Goal: Transaction & Acquisition: Purchase product/service

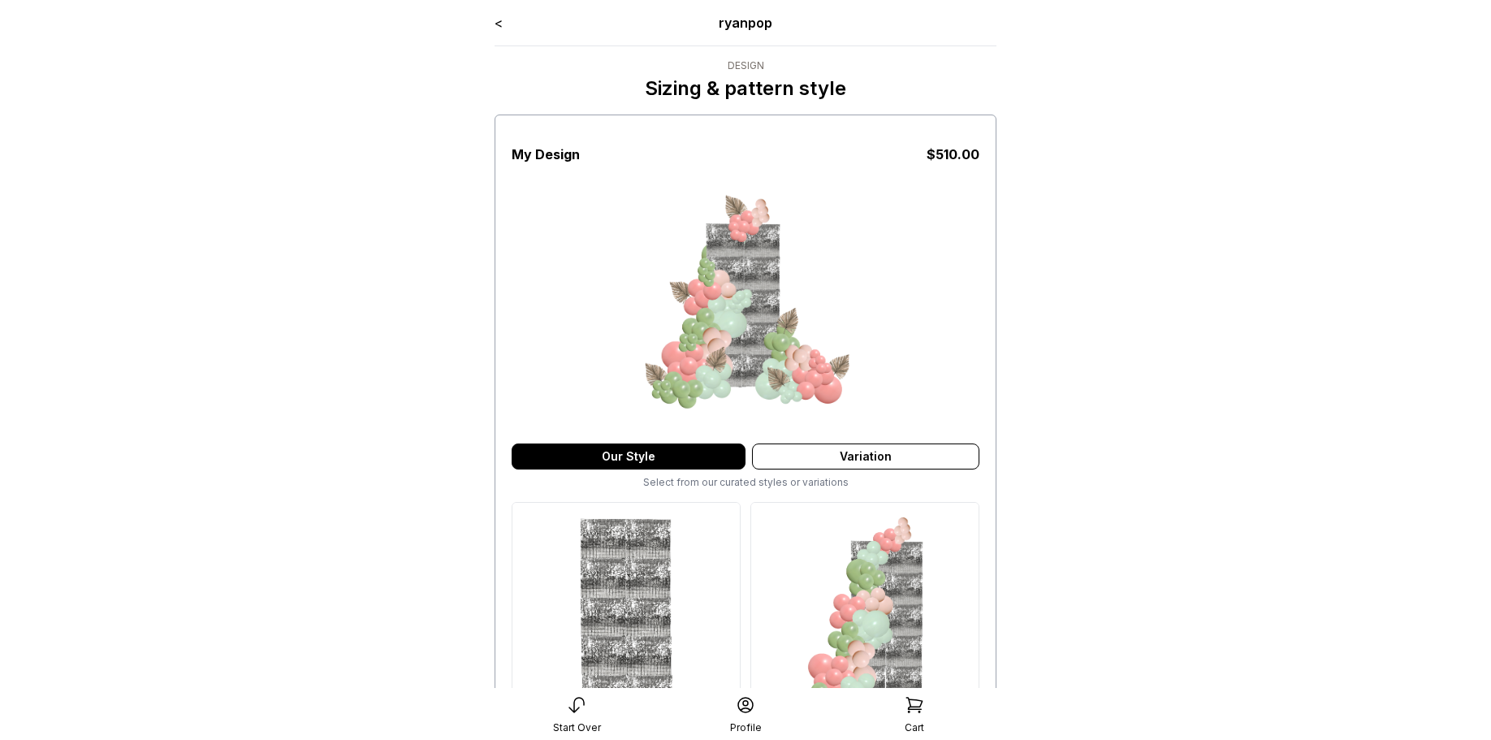
scroll to position [490, 0]
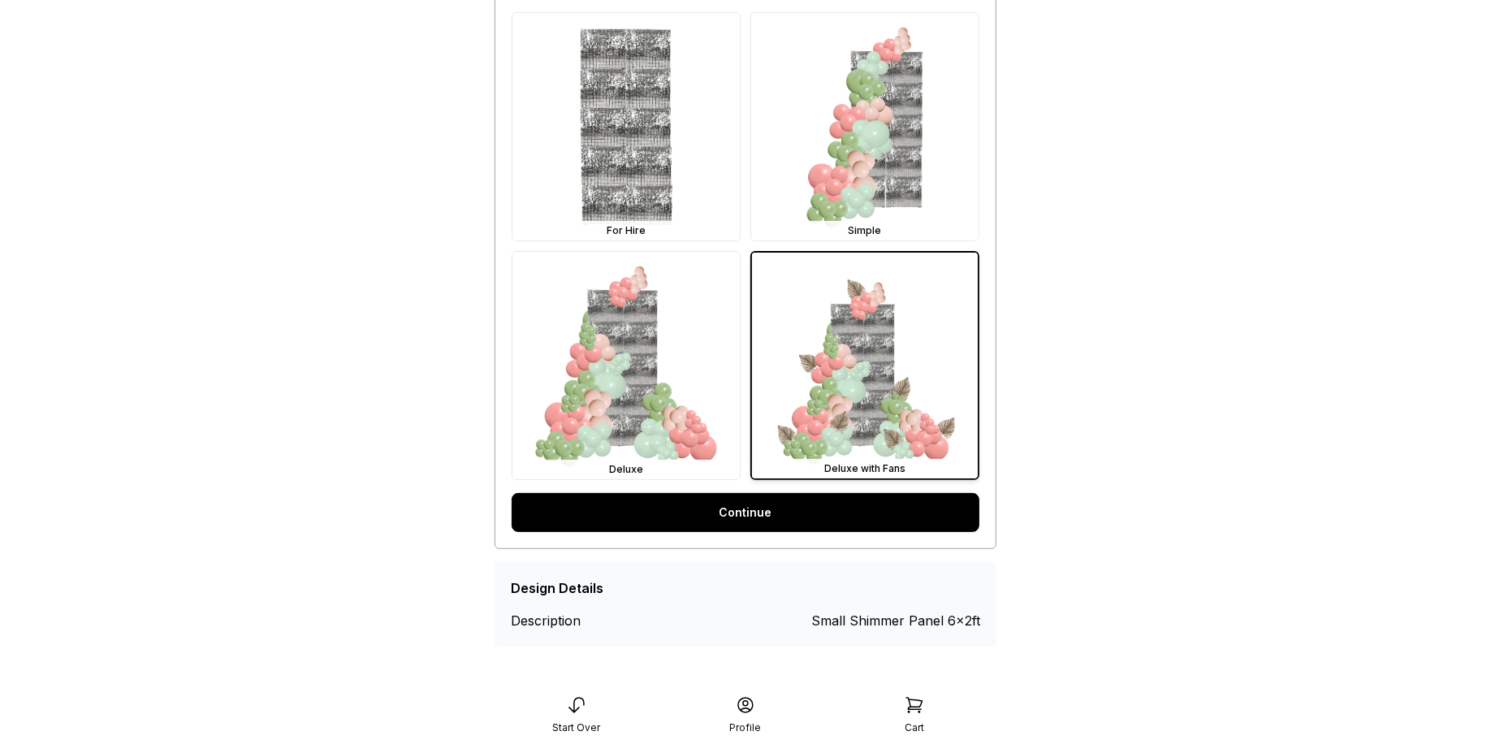
click at [766, 522] on link "Continue" at bounding box center [746, 512] width 468 height 39
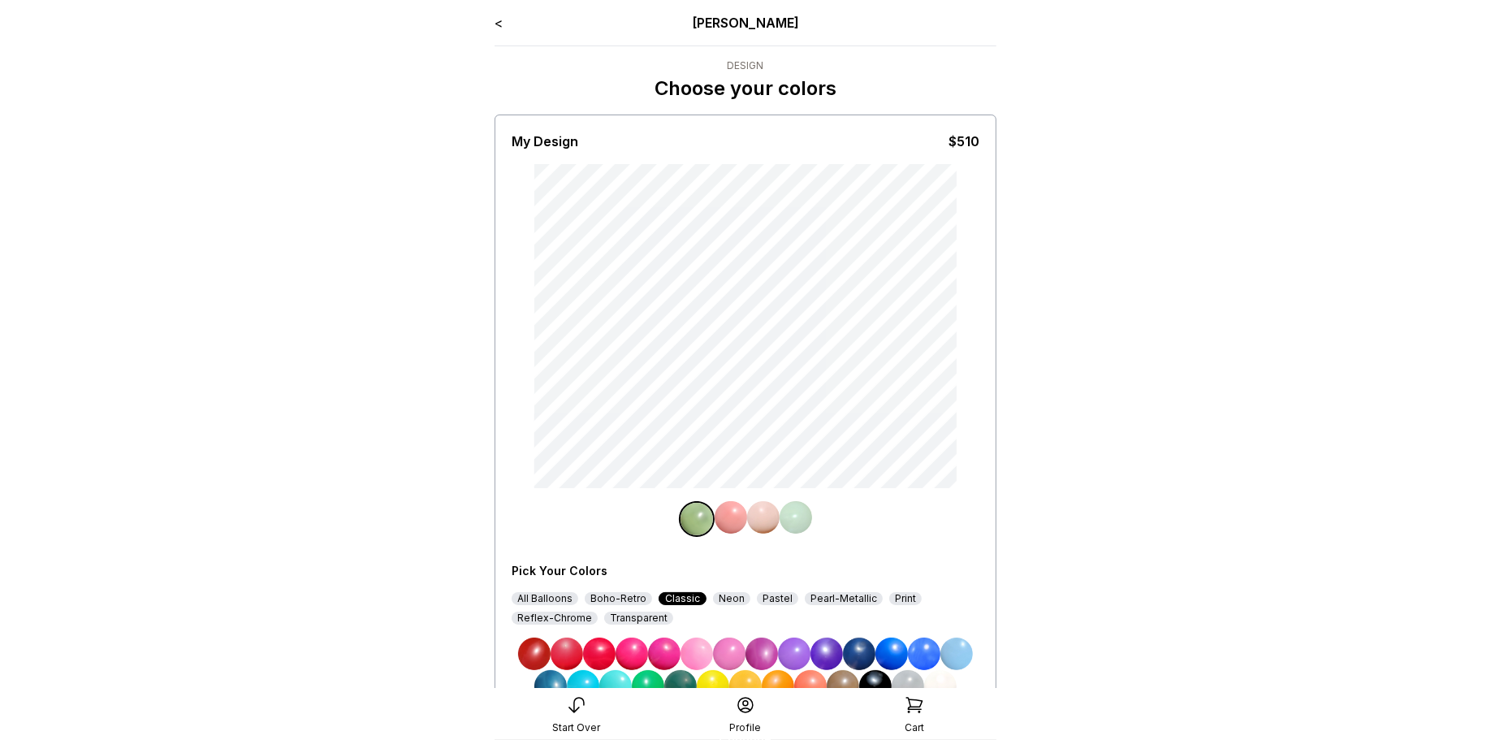
click at [498, 24] on link "<" at bounding box center [498, 23] width 8 height 16
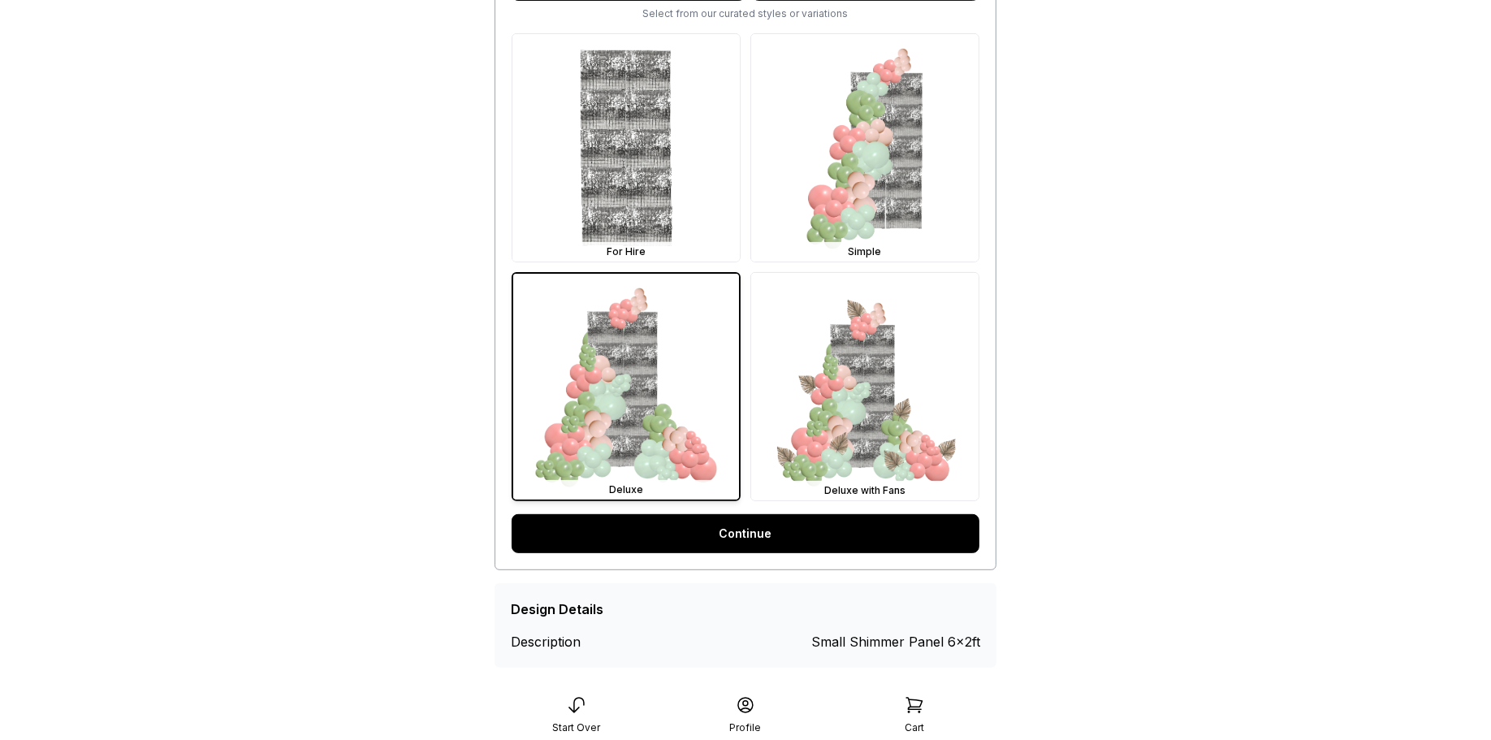
scroll to position [490, 0]
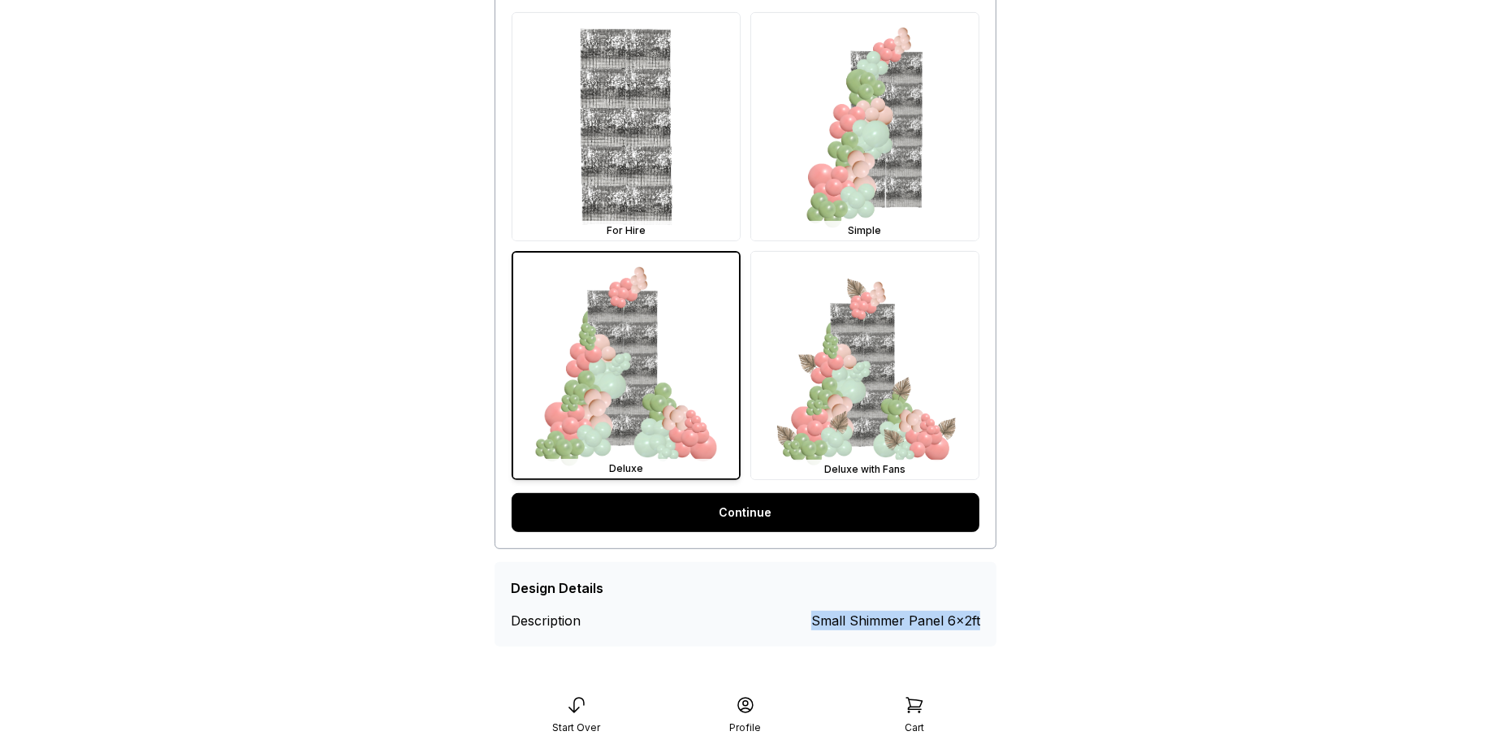
drag, startPoint x: 815, startPoint y: 618, endPoint x: 981, endPoint y: 617, distance: 165.6
click at [981, 617] on div "Design Details Description Small Shimmer Panel 6x2ft" at bounding box center [745, 604] width 502 height 84
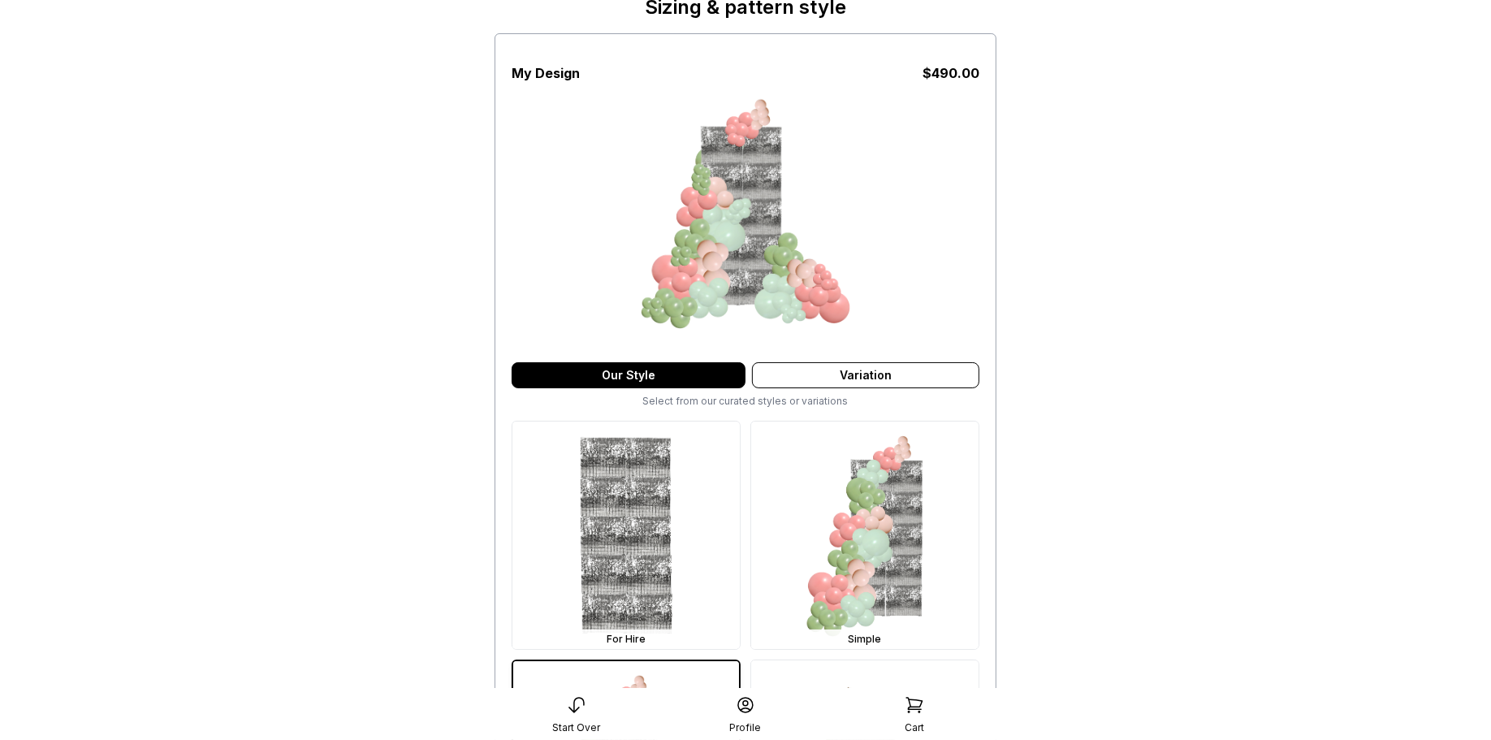
scroll to position [76, 0]
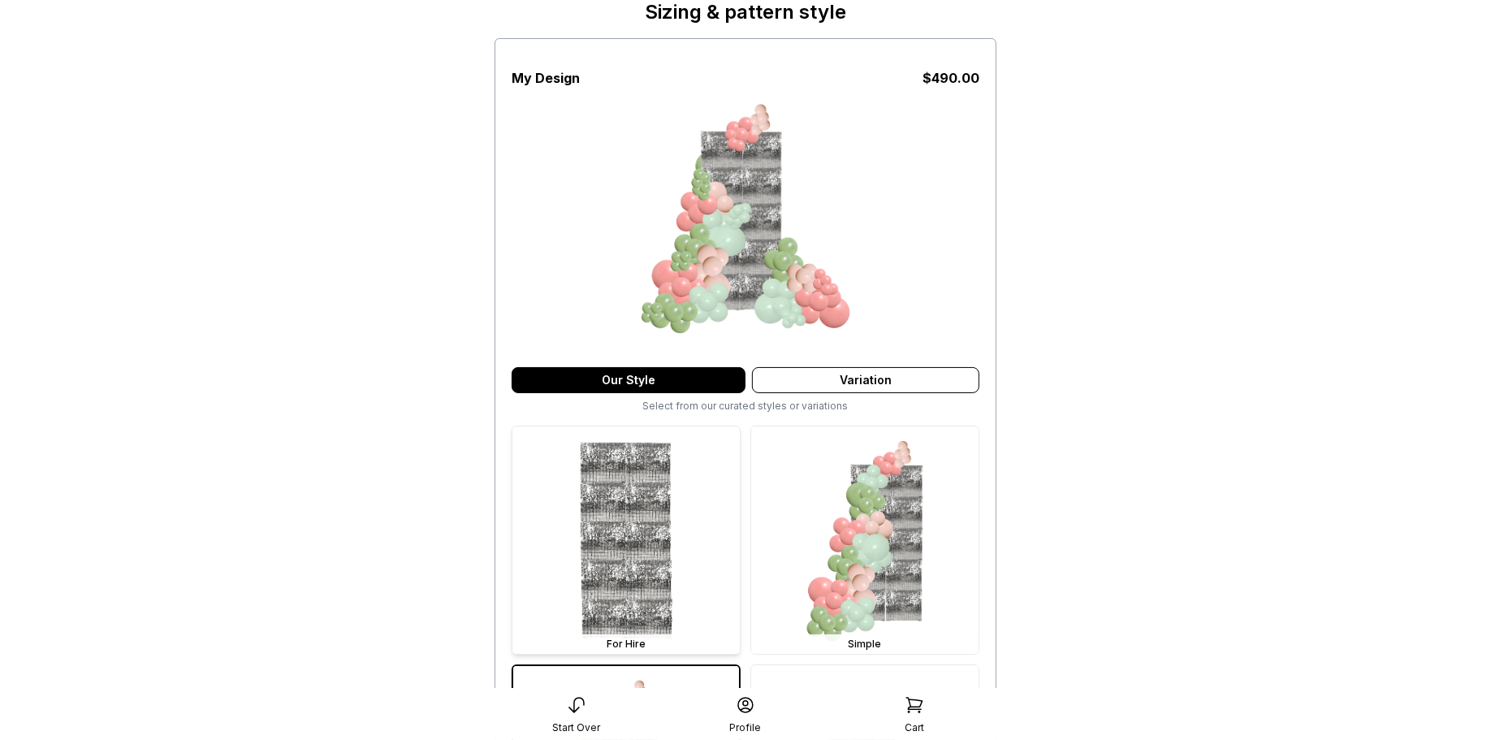
click at [634, 583] on img at bounding box center [625, 539] width 227 height 227
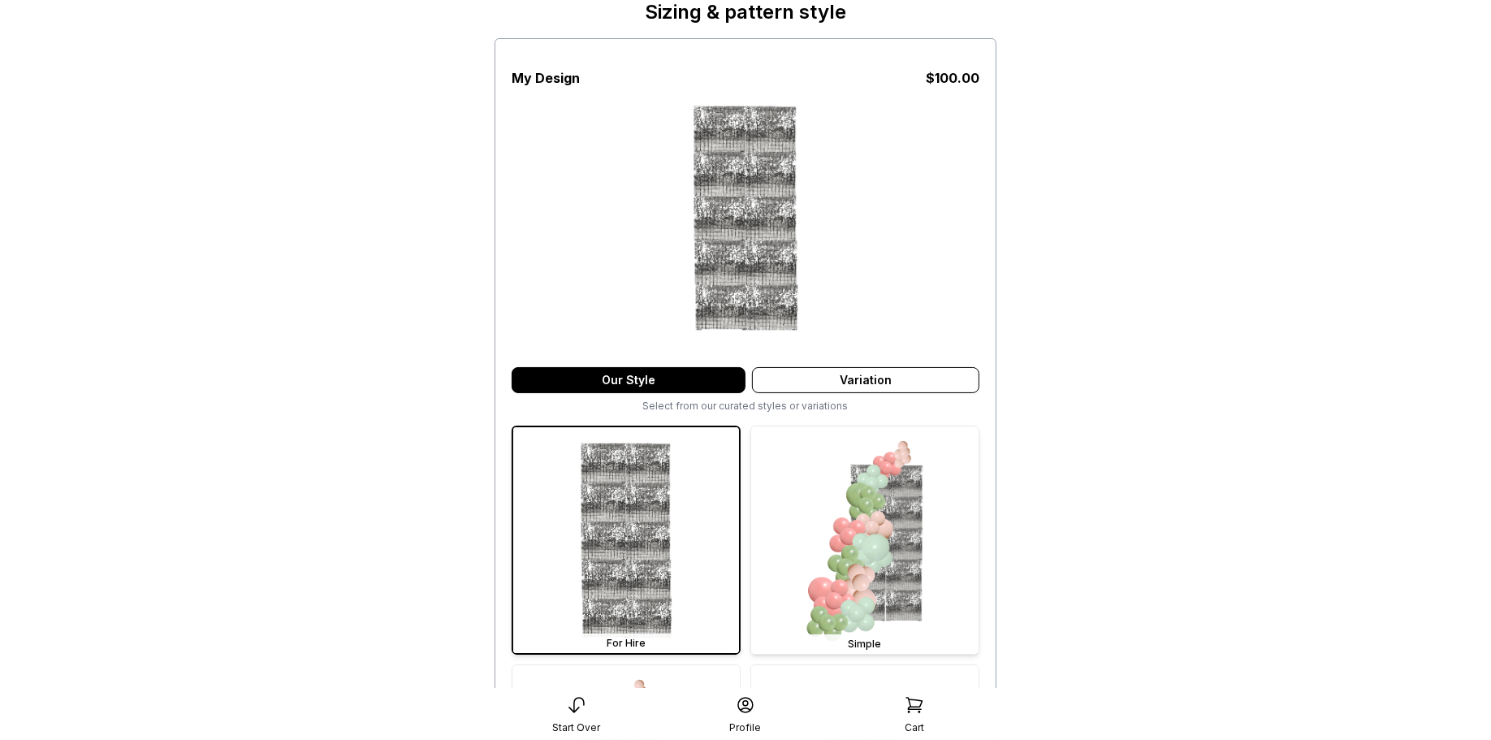
click at [897, 528] on img at bounding box center [864, 539] width 227 height 227
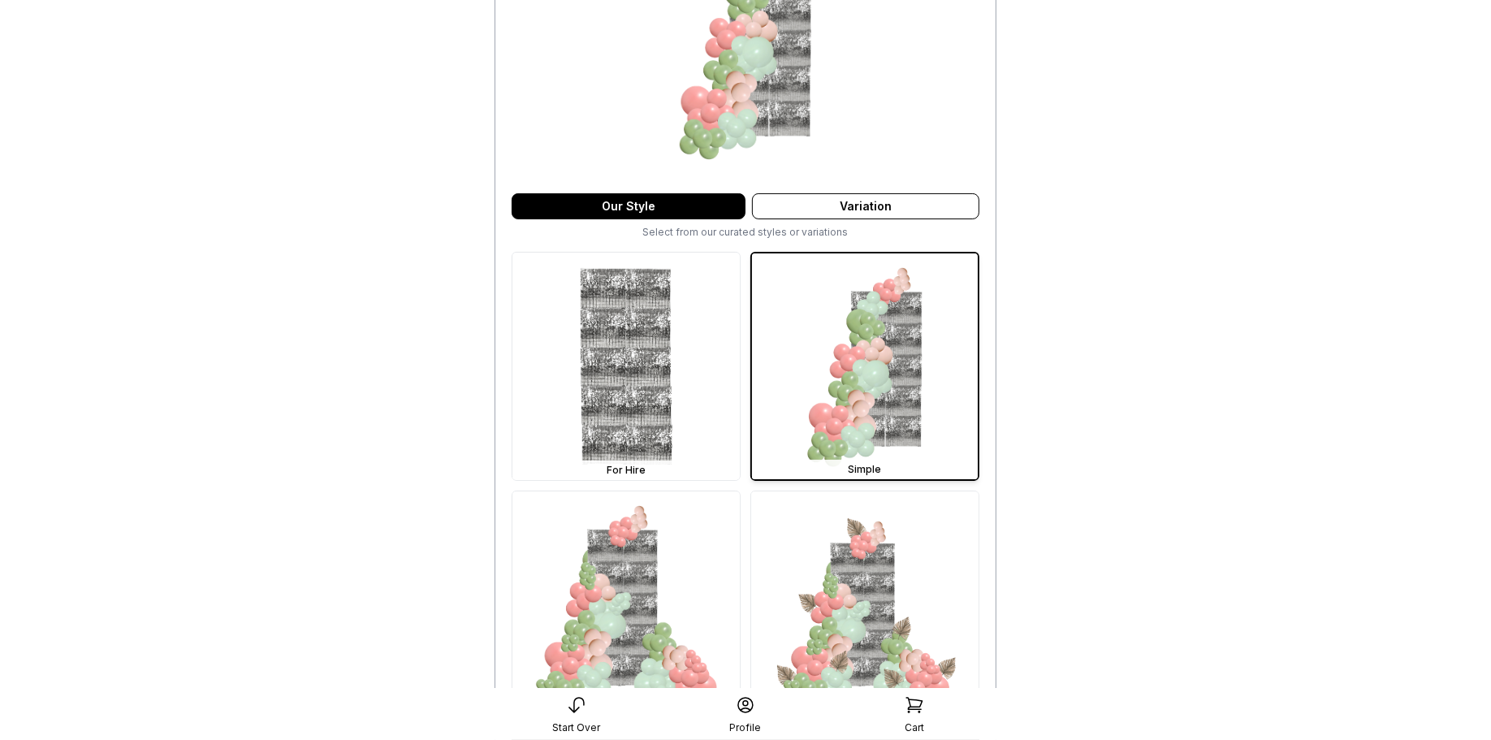
scroll to position [352, 0]
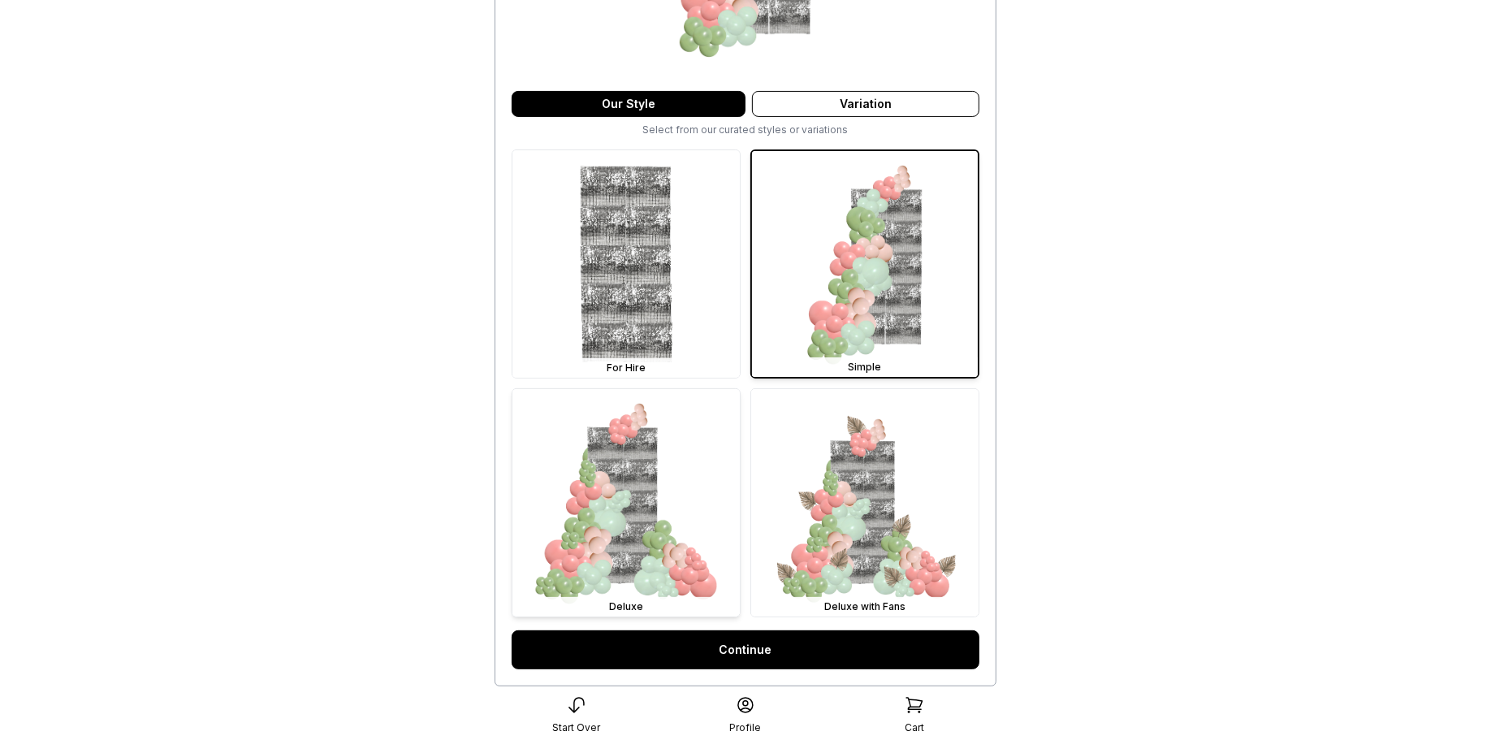
click at [625, 495] on img at bounding box center [625, 502] width 227 height 227
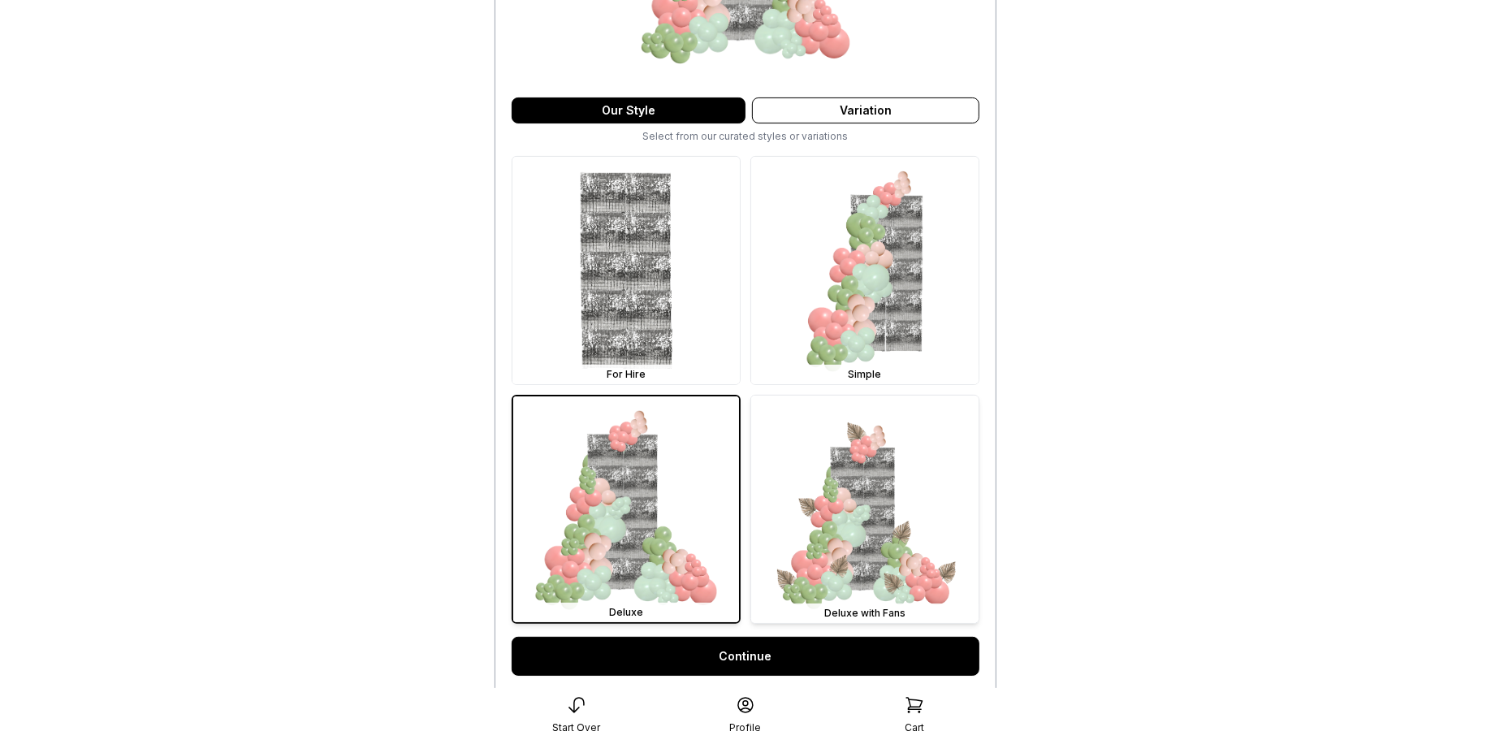
scroll to position [355, 0]
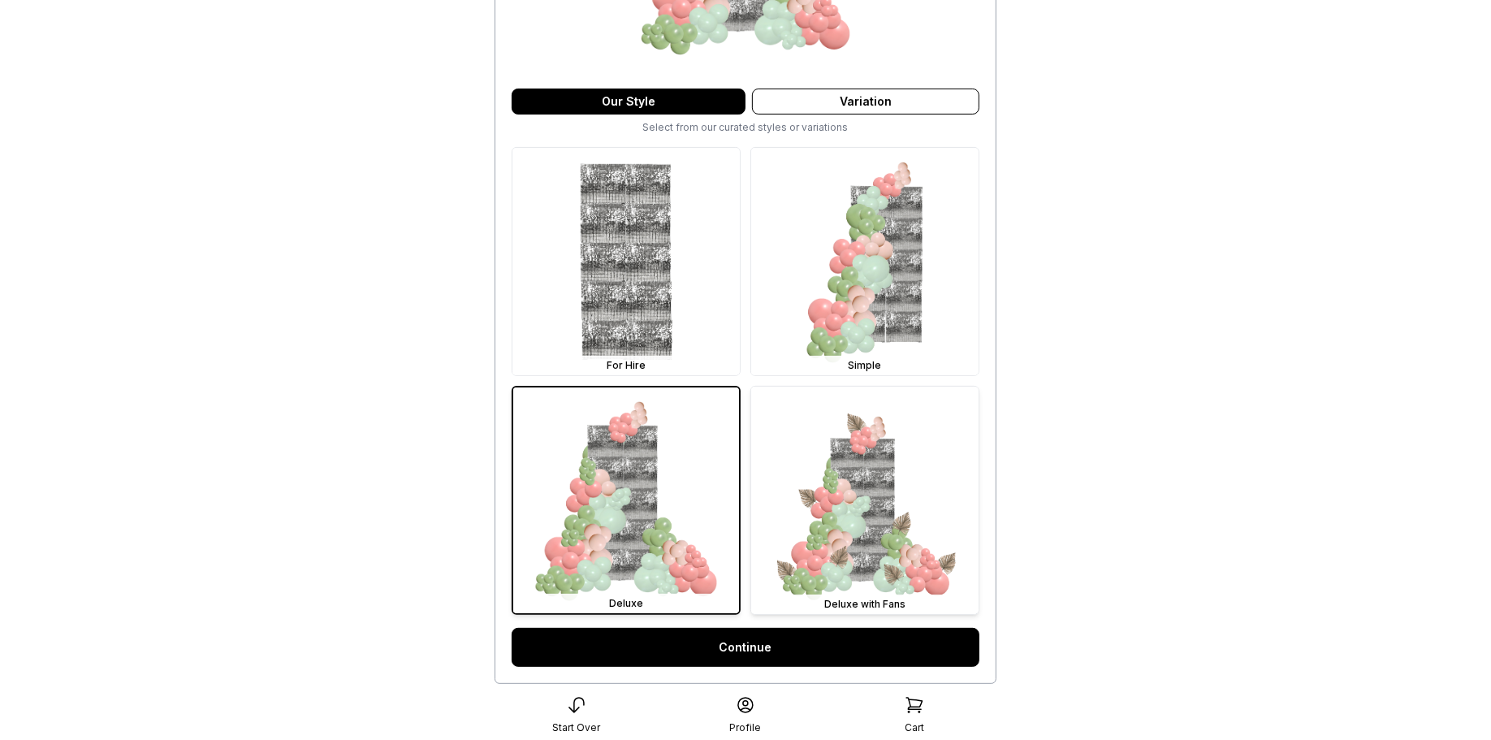
click at [892, 483] on img at bounding box center [864, 499] width 227 height 227
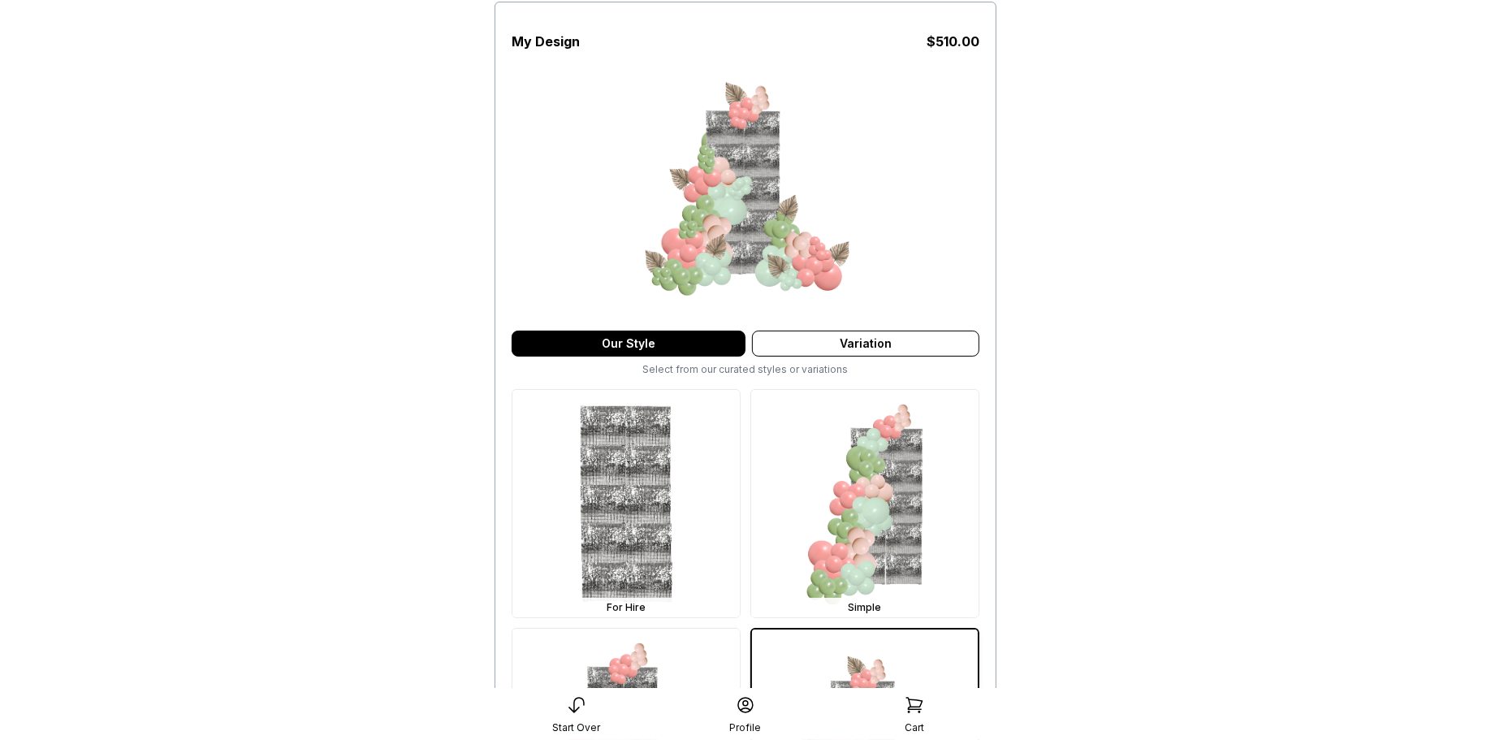
scroll to position [490, 0]
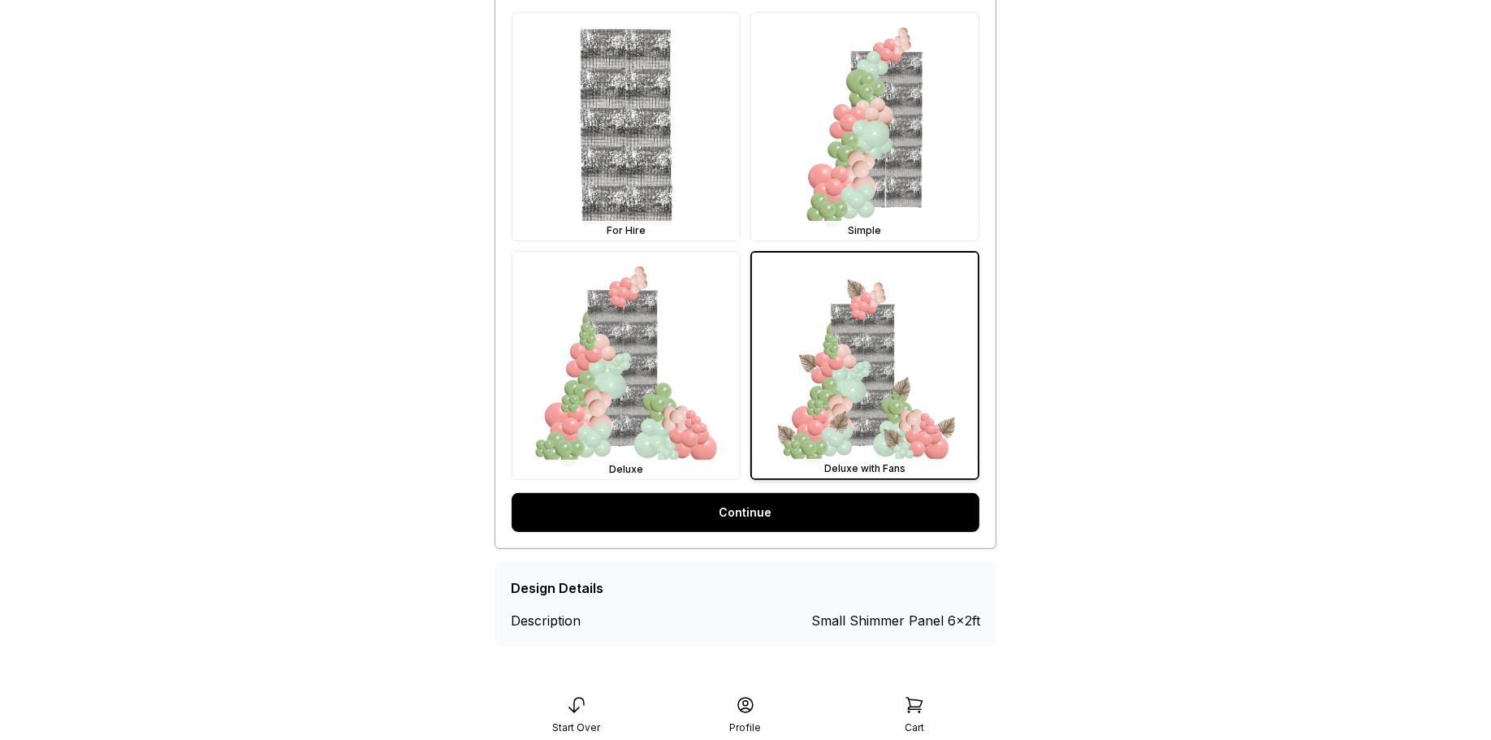
click at [787, 590] on div "Design Details" at bounding box center [745, 587] width 469 height 19
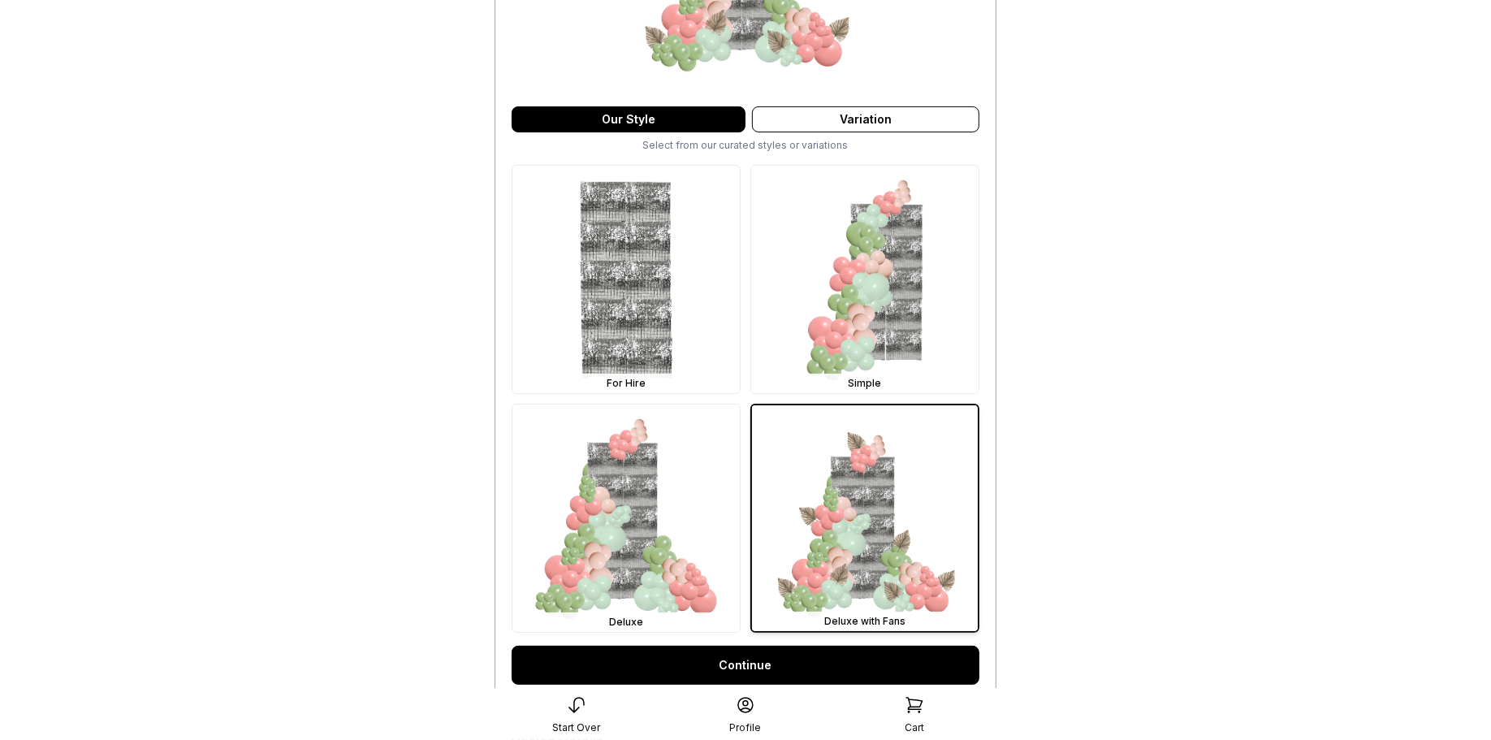
scroll to position [417, 0]
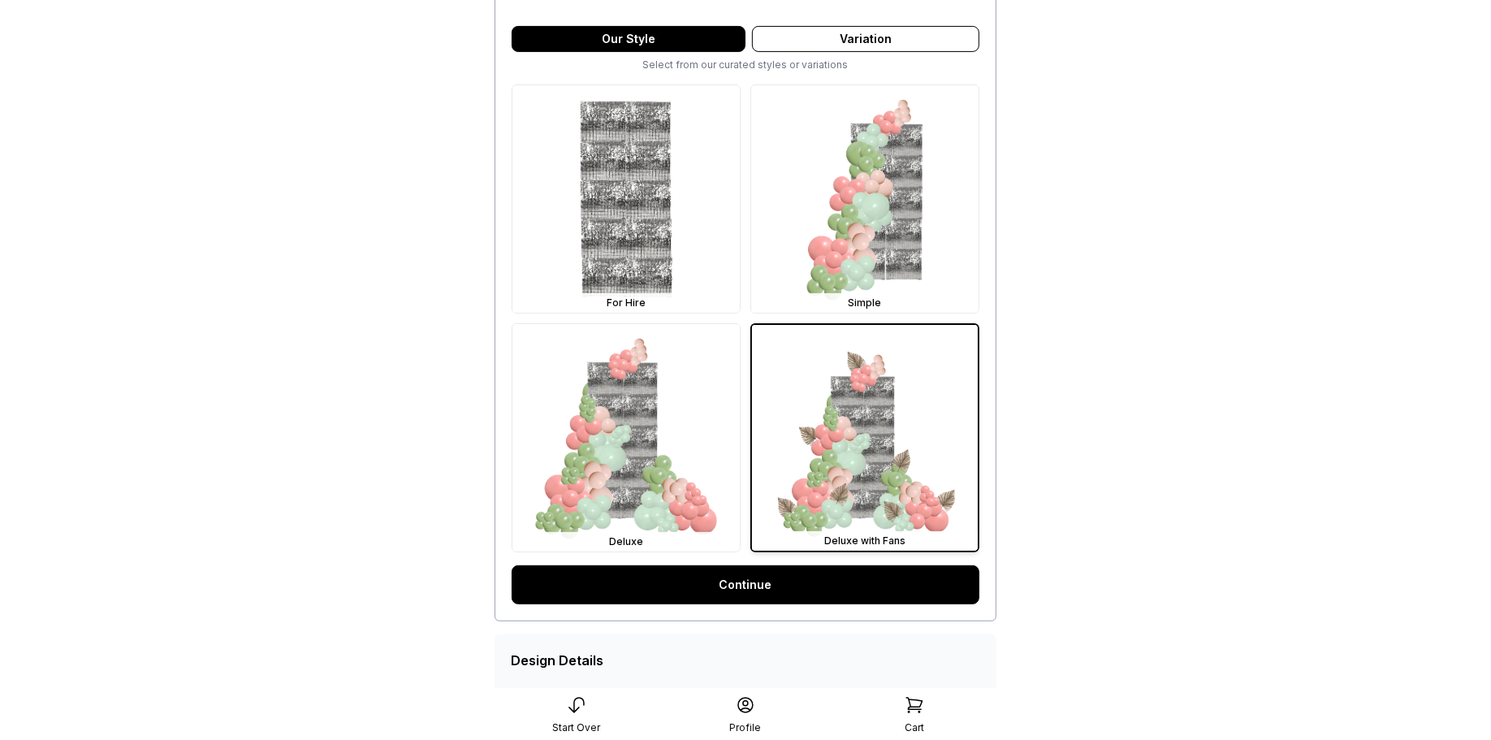
click at [790, 590] on link "Continue" at bounding box center [746, 584] width 468 height 39
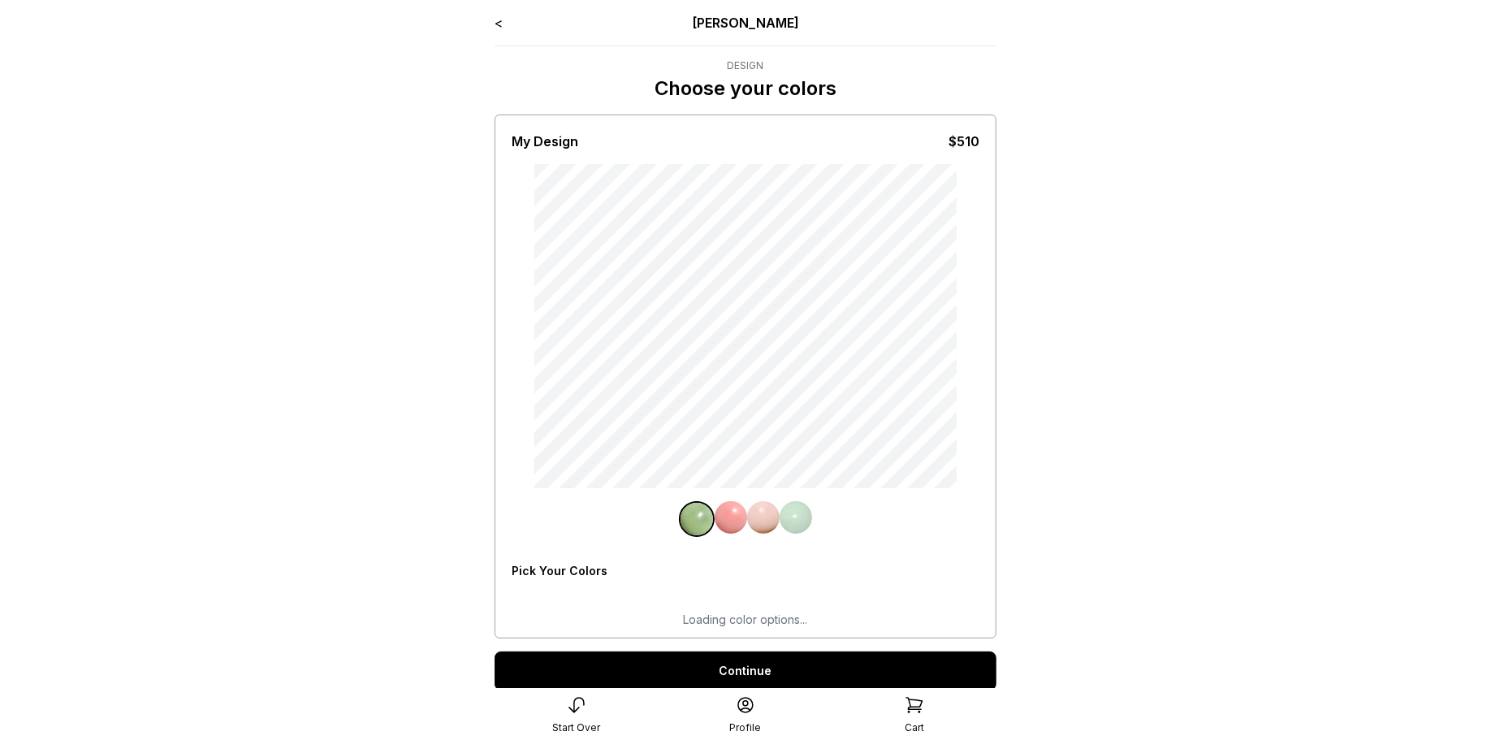
scroll to position [57, 0]
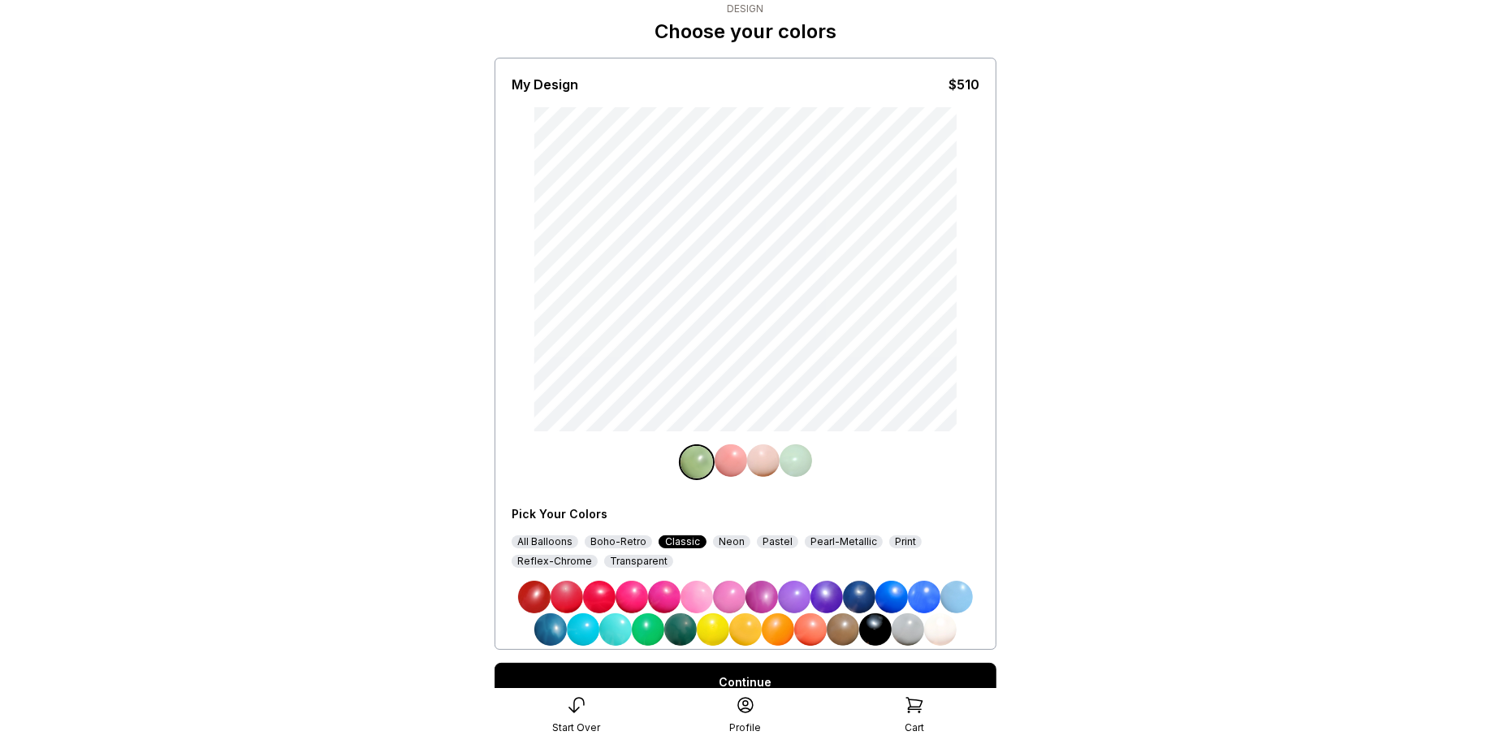
click at [626, 540] on div "Boho-Retro" at bounding box center [618, 541] width 67 height 13
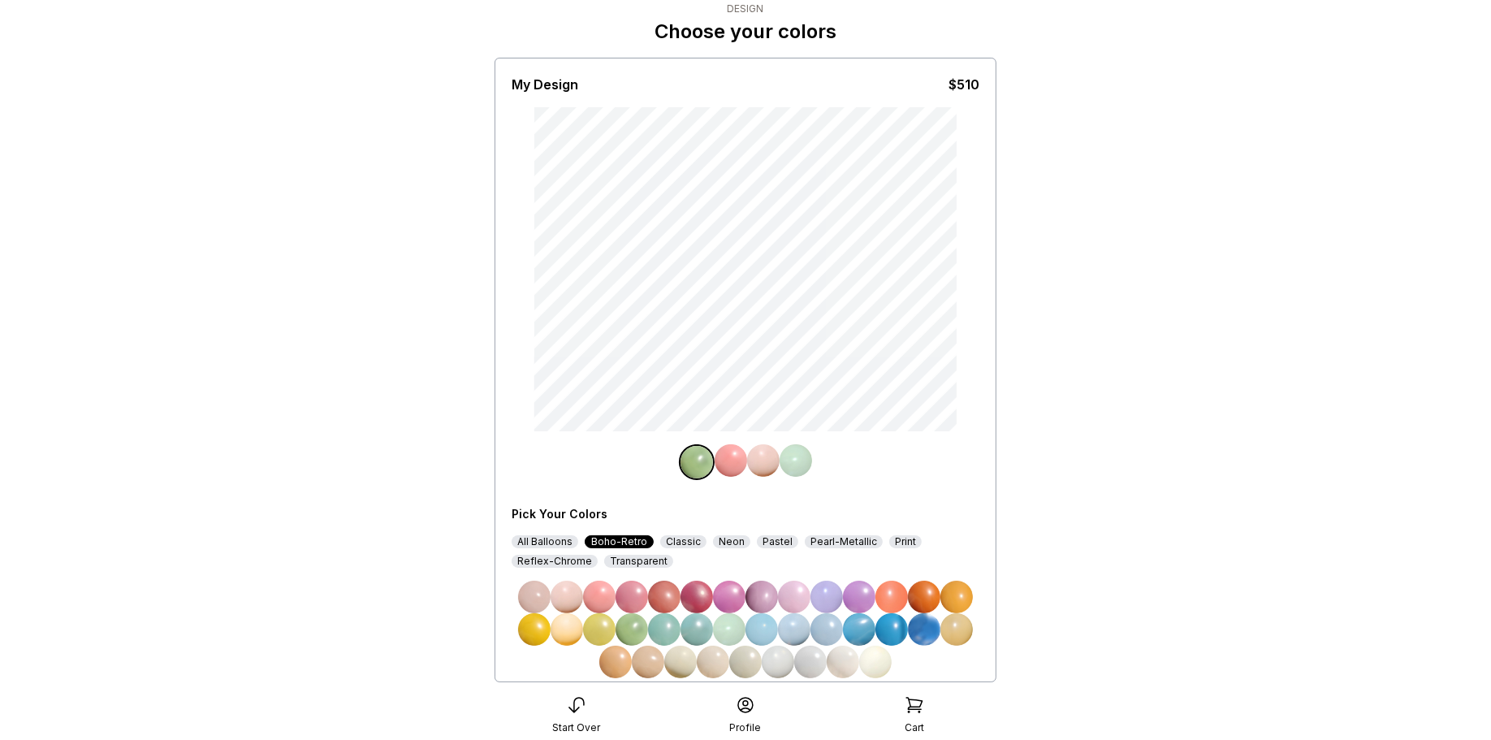
click at [662, 628] on img at bounding box center [664, 629] width 32 height 32
click at [727, 468] on img at bounding box center [731, 460] width 32 height 32
click at [571, 638] on img at bounding box center [566, 629] width 32 height 32
click at [766, 456] on img at bounding box center [763, 460] width 32 height 32
click at [897, 589] on img at bounding box center [891, 597] width 32 height 32
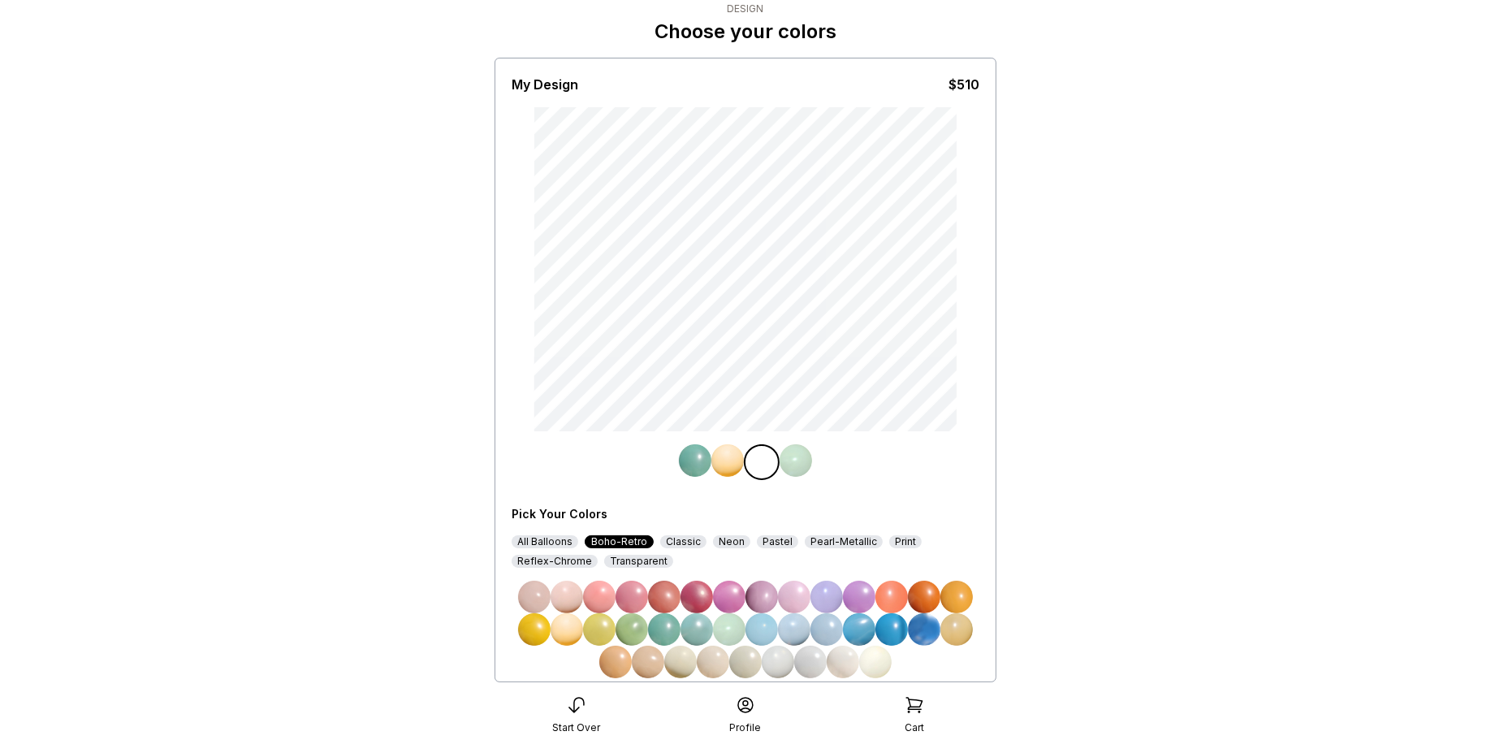
scroll to position [157, 0]
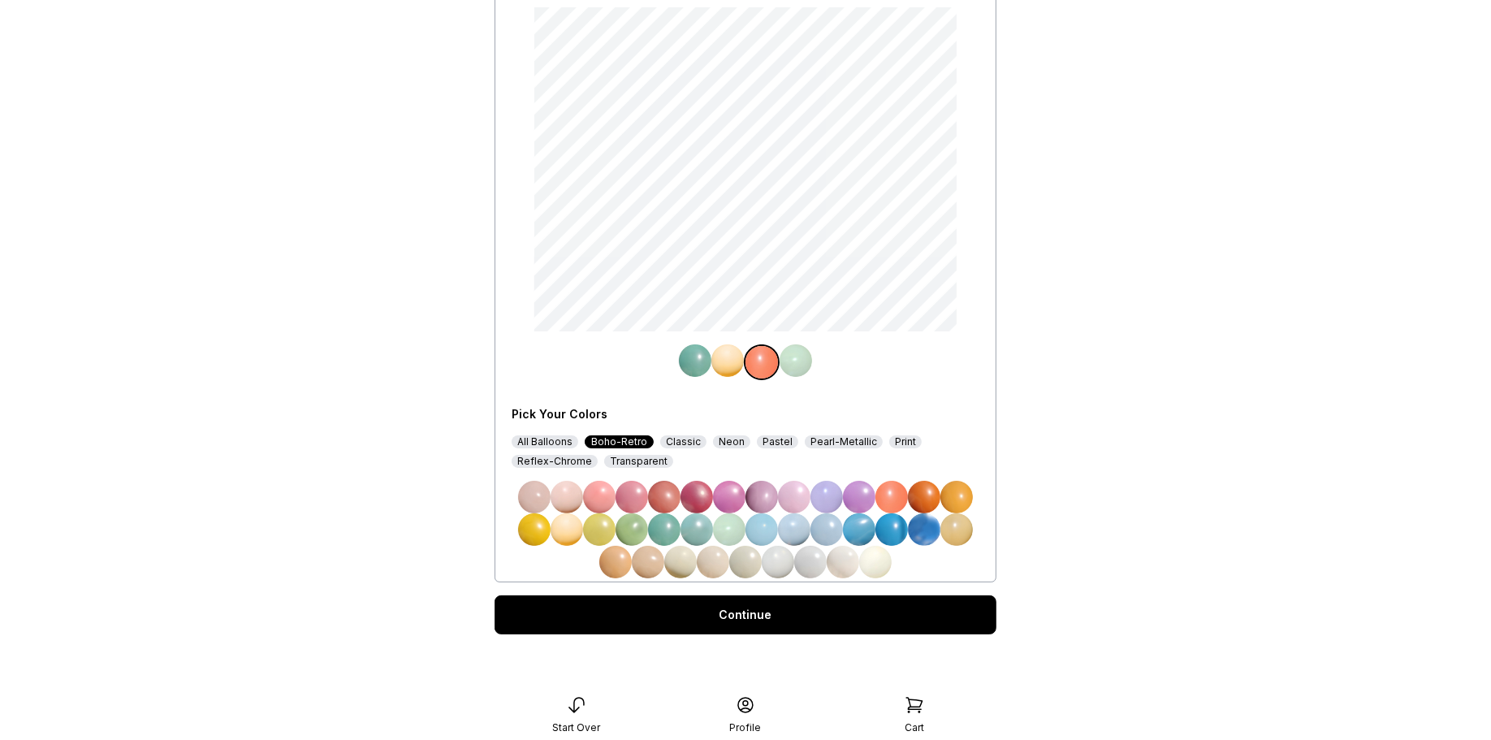
click at [837, 620] on div "Continue" at bounding box center [745, 614] width 502 height 39
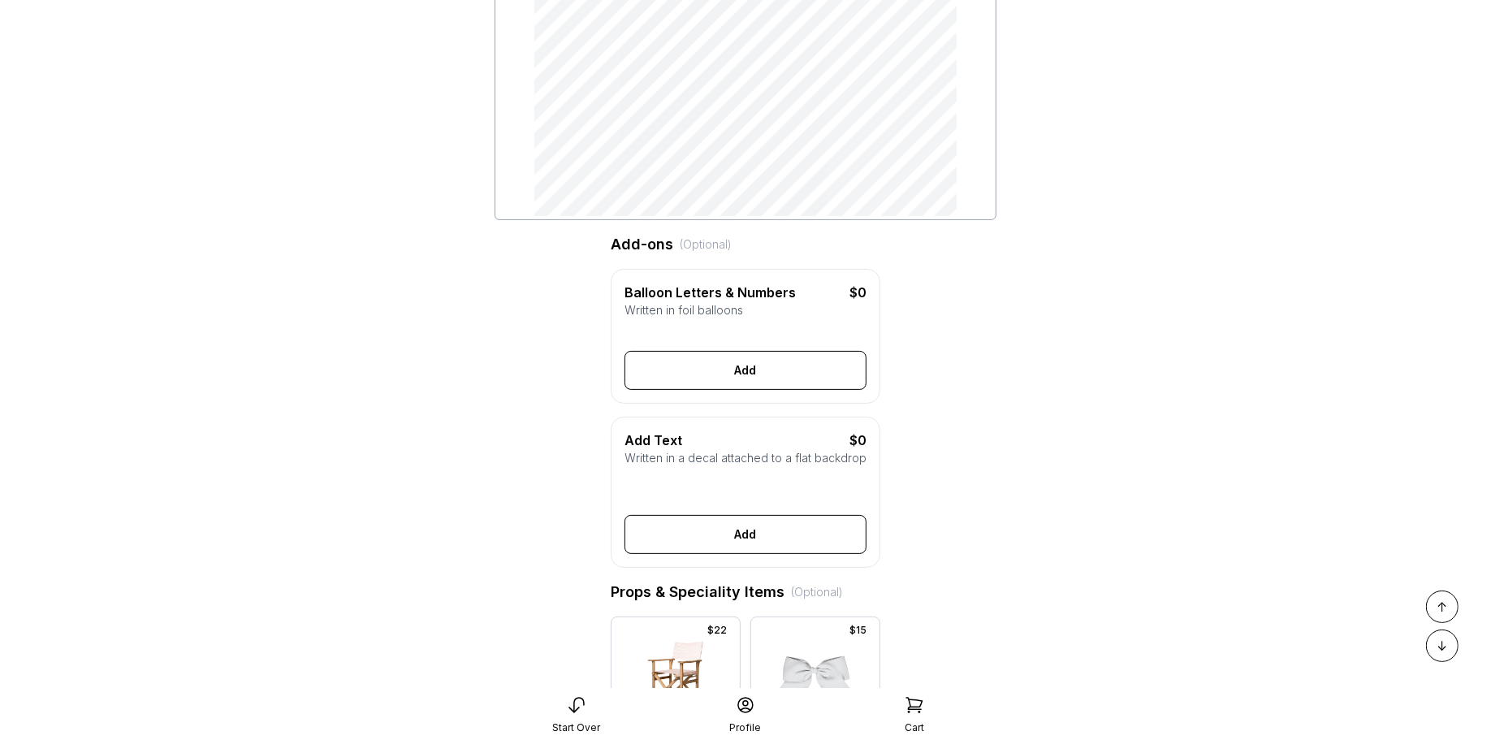
scroll to position [34, 0]
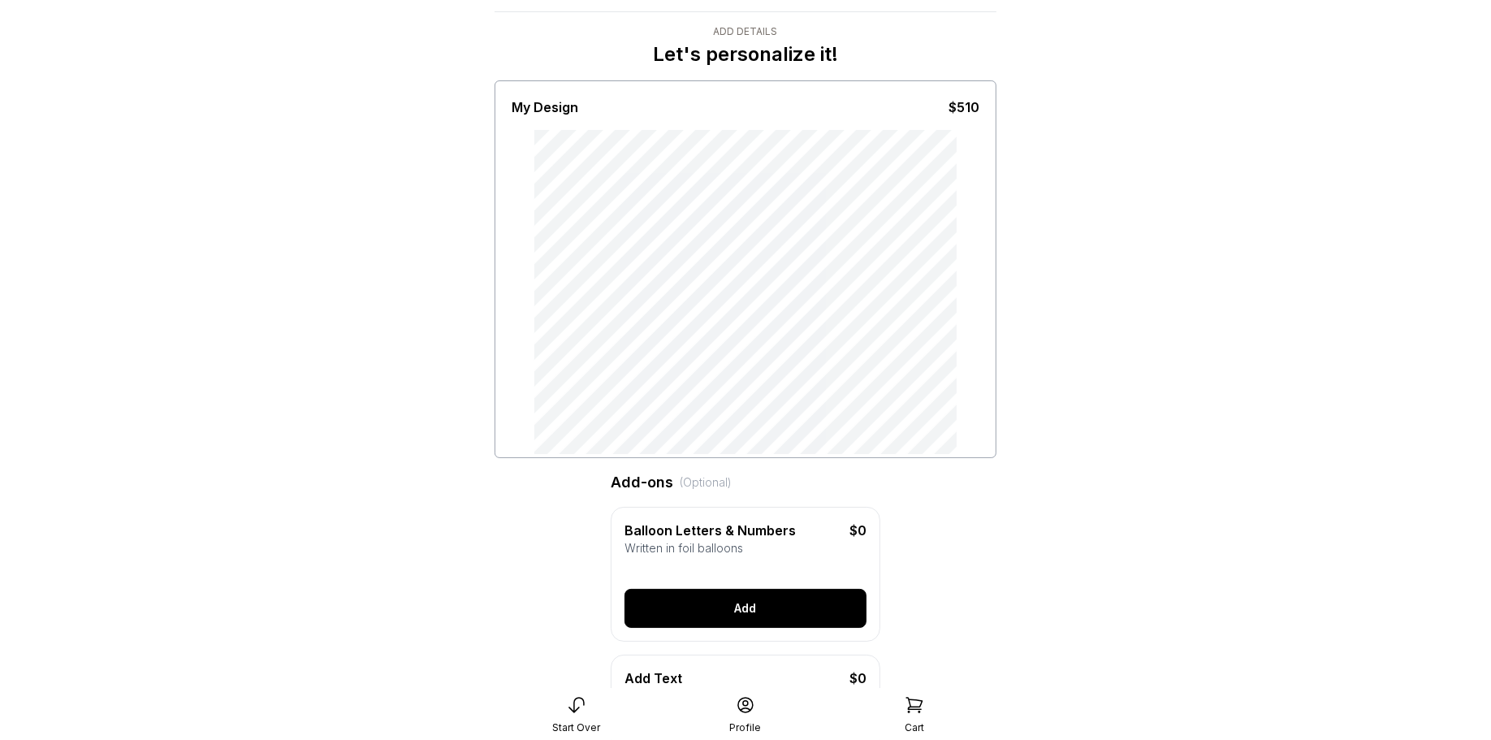
click at [771, 618] on button "Add" at bounding box center [745, 608] width 242 height 39
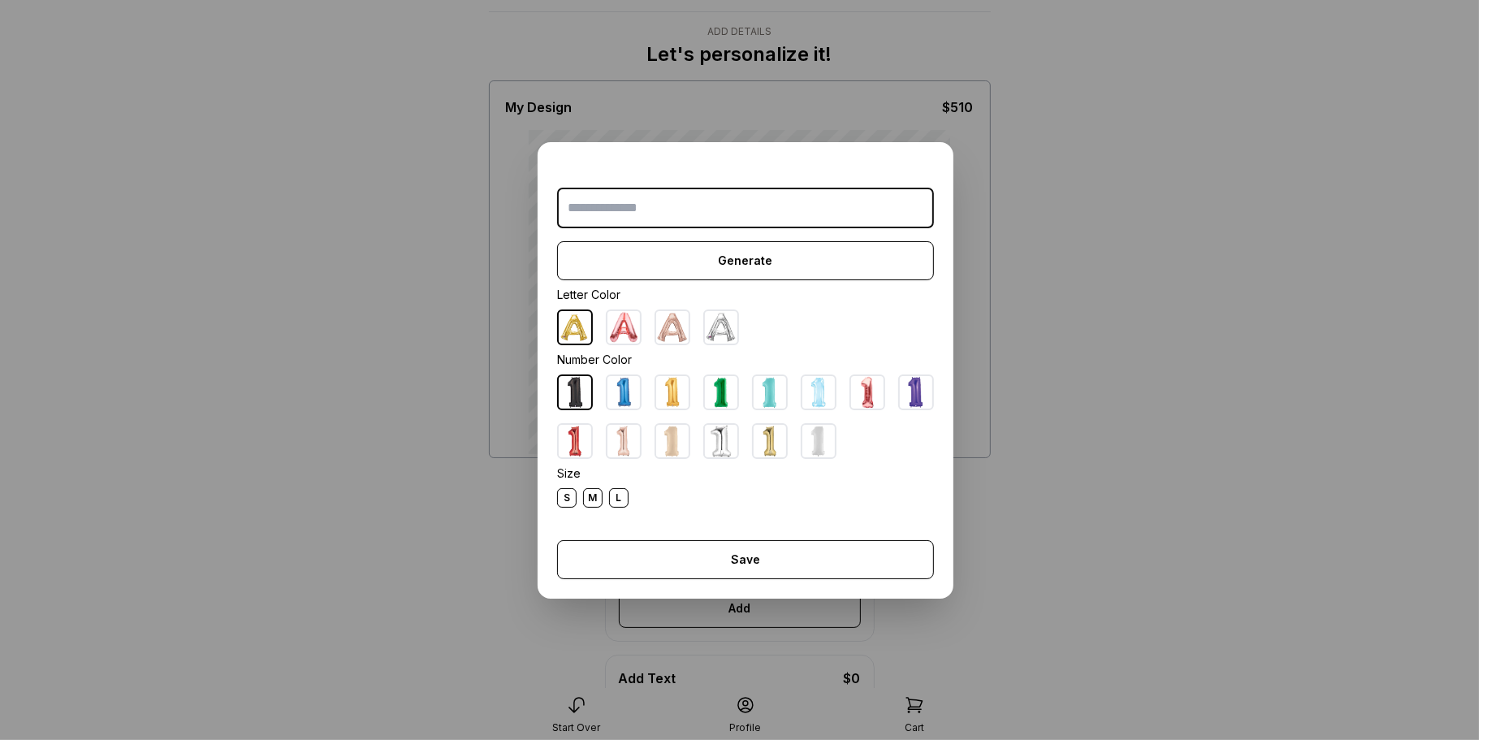
click at [603, 224] on input "text" at bounding box center [745, 208] width 377 height 41
type input "*"
click at [671, 444] on img at bounding box center [672, 441] width 32 height 32
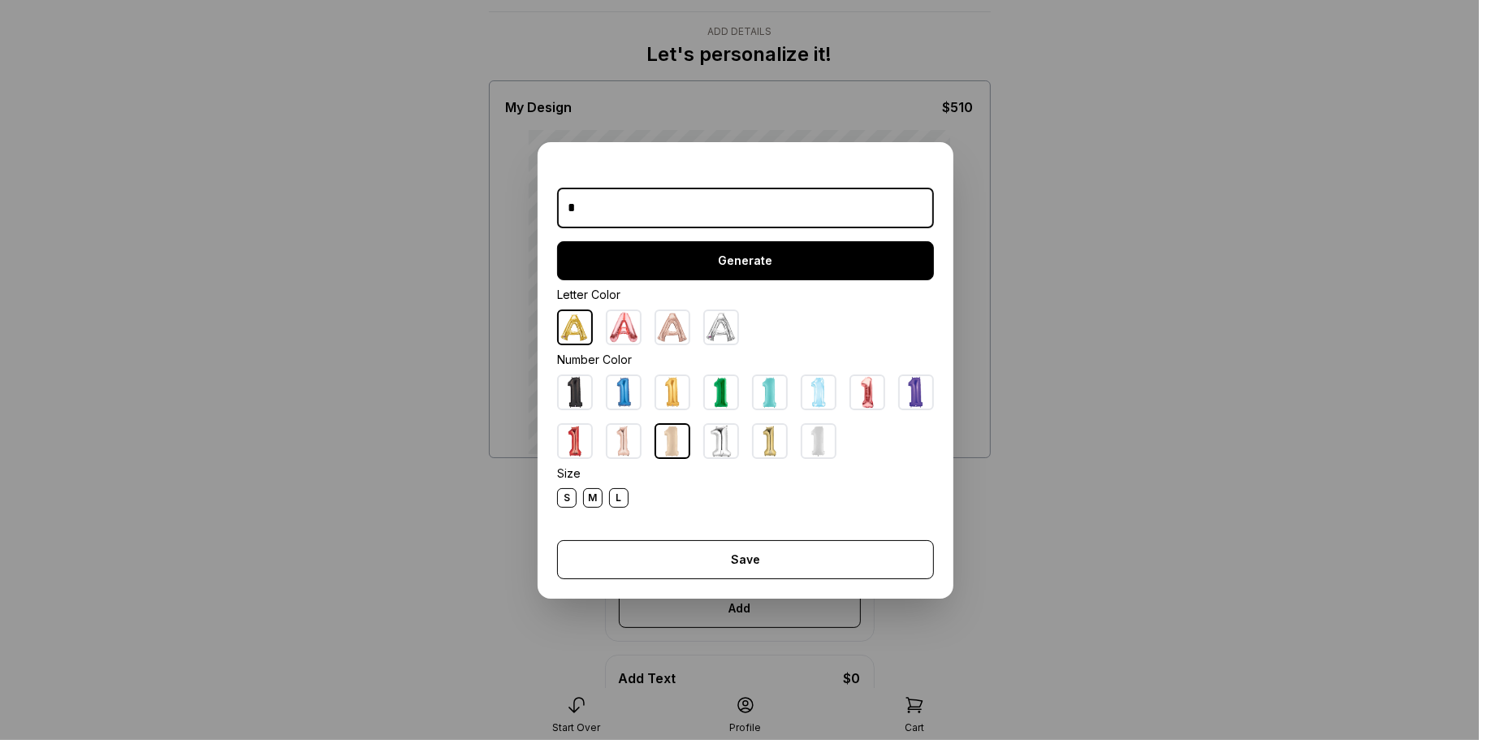
click at [739, 264] on button "Generate" at bounding box center [745, 260] width 377 height 39
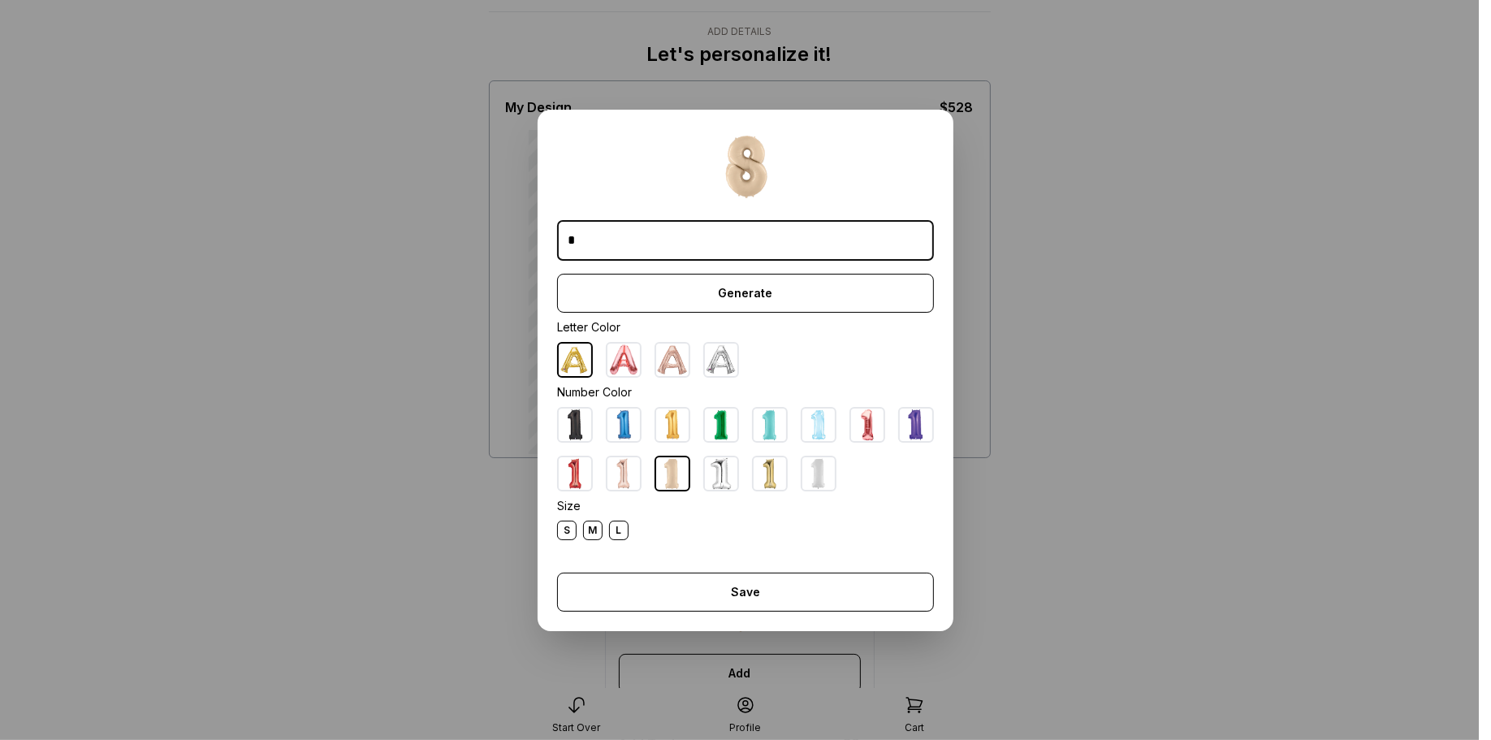
click at [622, 529] on div "L" at bounding box center [618, 529] width 19 height 19
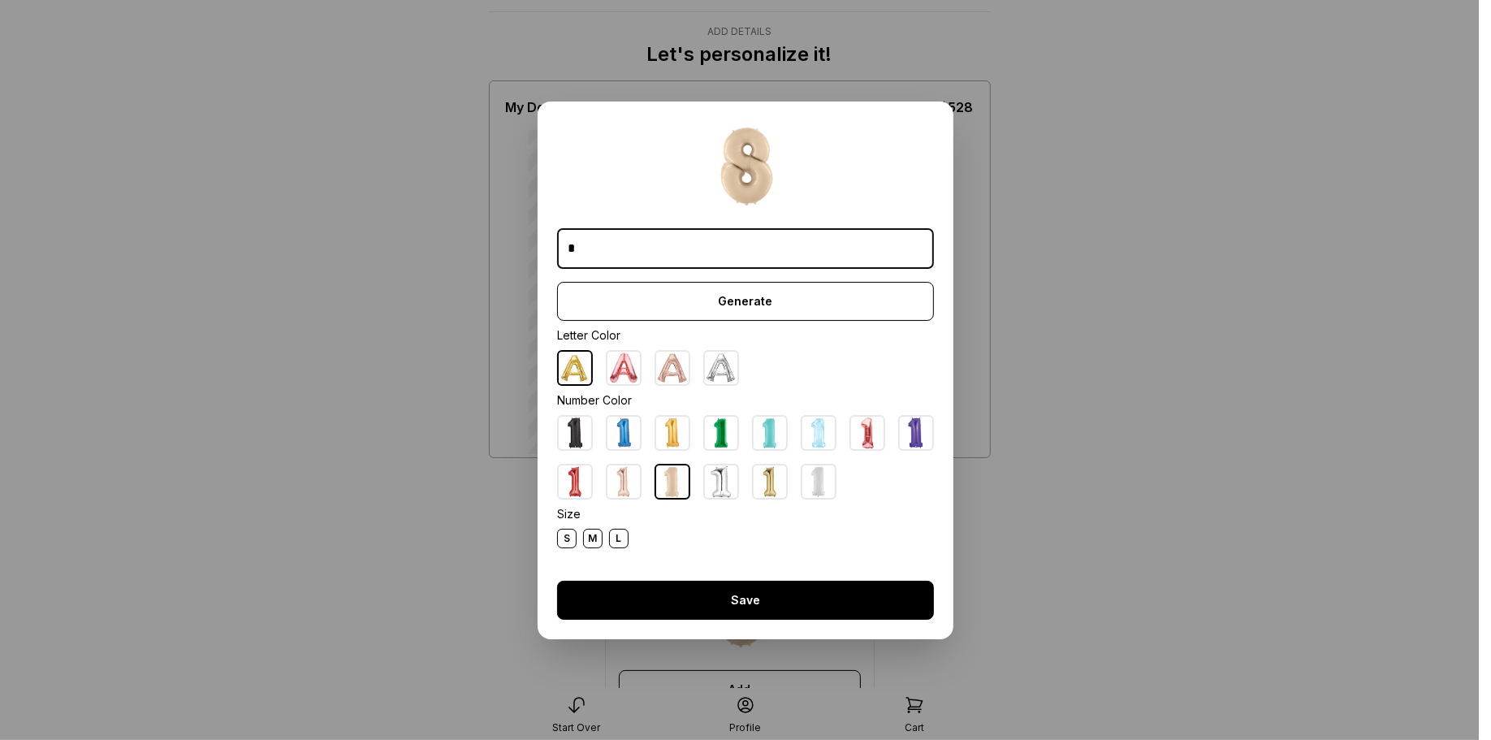
click at [743, 598] on button "Save" at bounding box center [745, 600] width 377 height 39
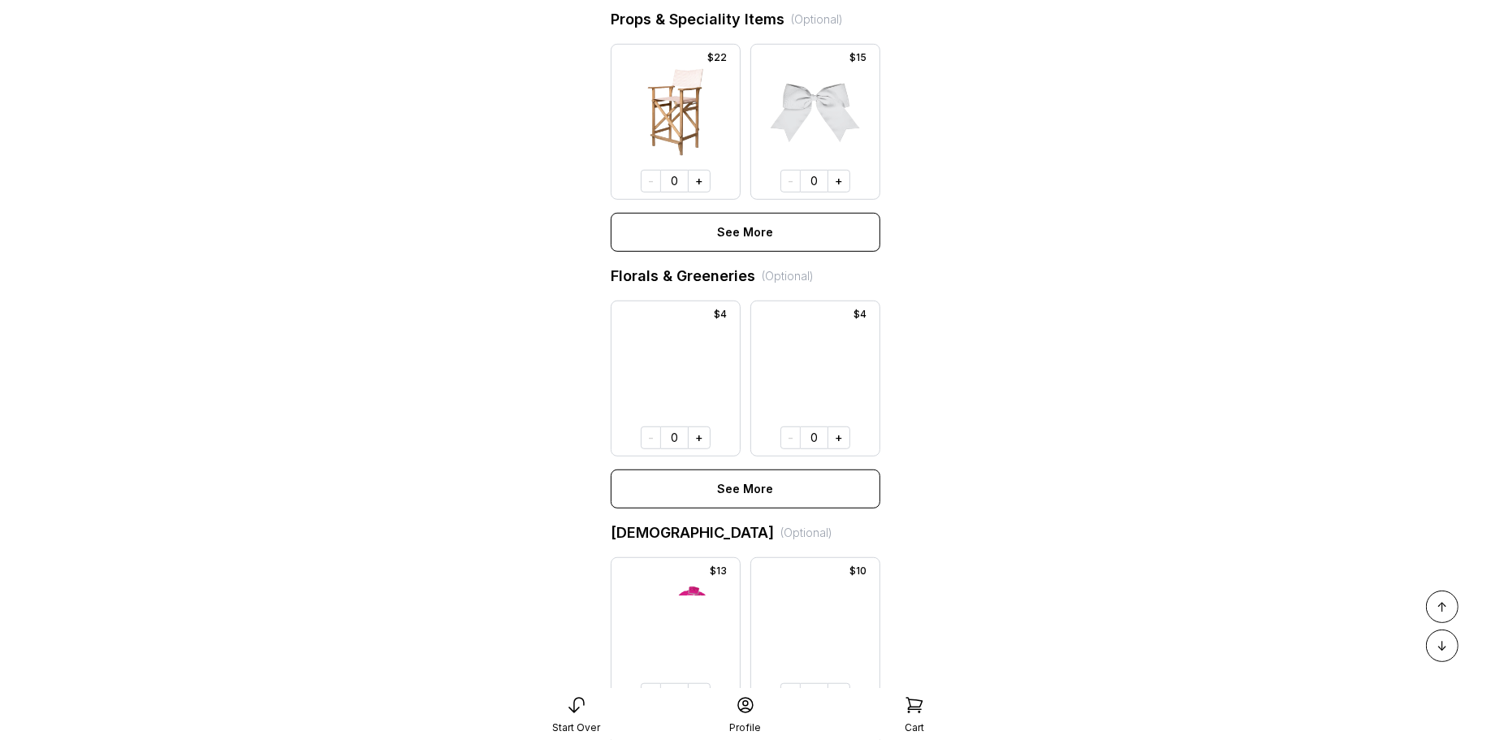
scroll to position [930, 0]
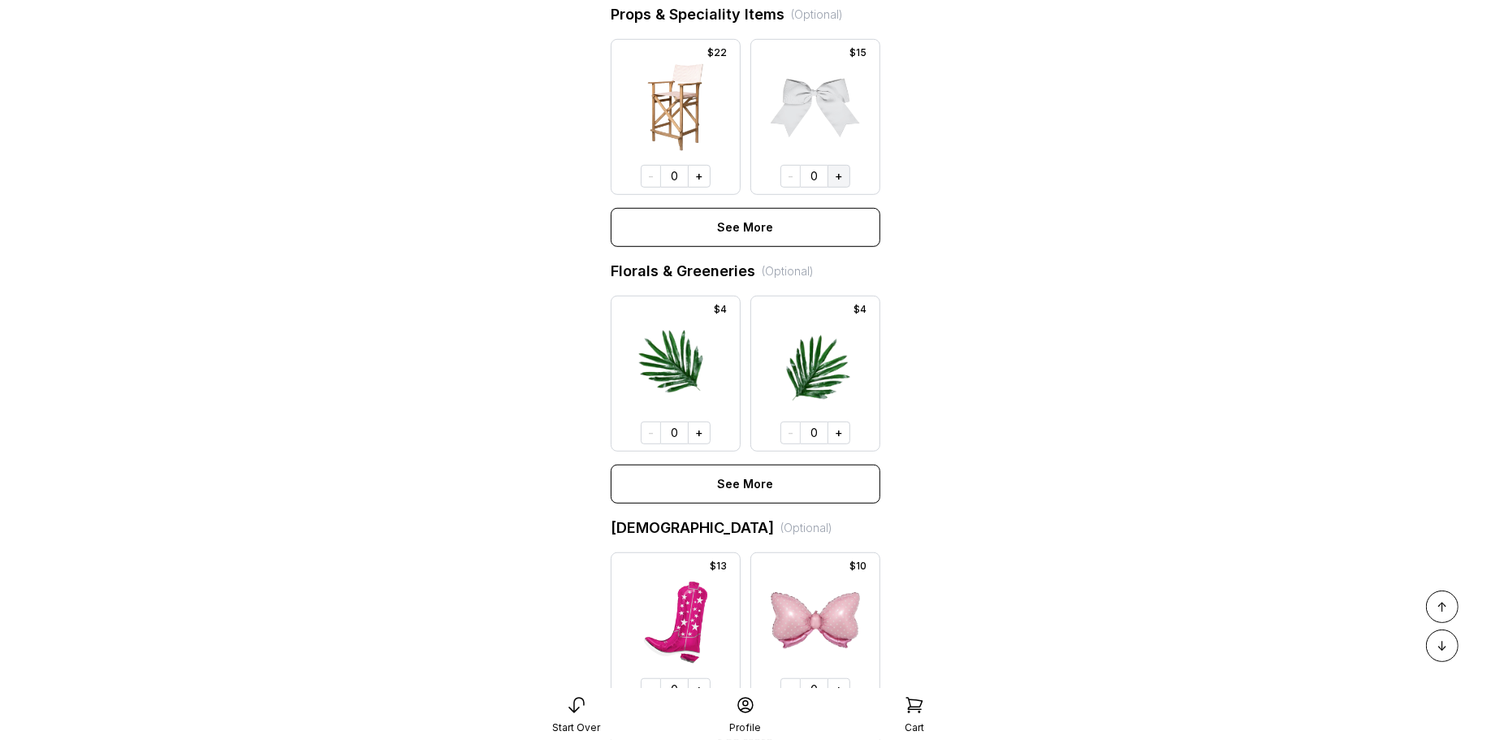
click at [835, 177] on button "+" at bounding box center [838, 176] width 23 height 23
click at [835, 177] on button "+" at bounding box center [837, 175] width 23 height 23
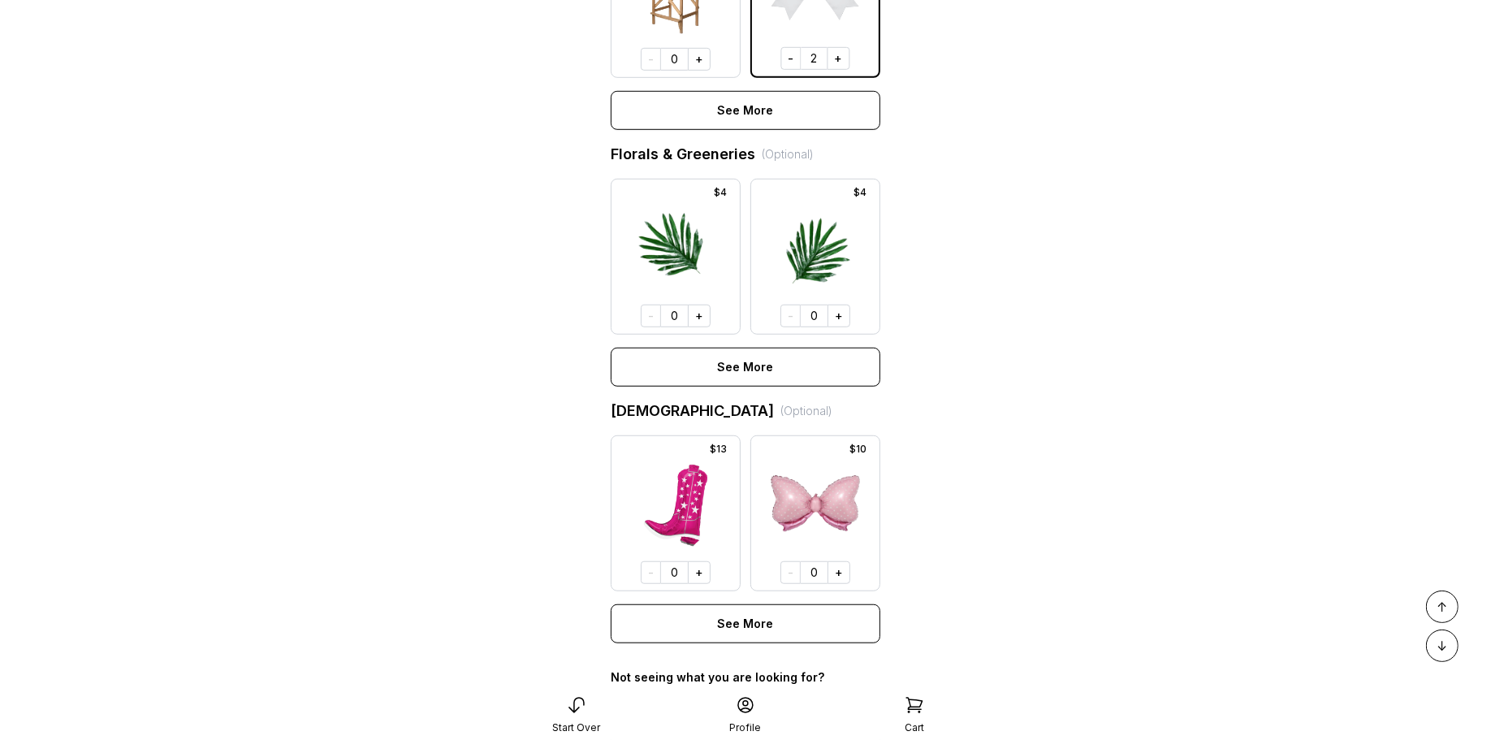
scroll to position [1221, 0]
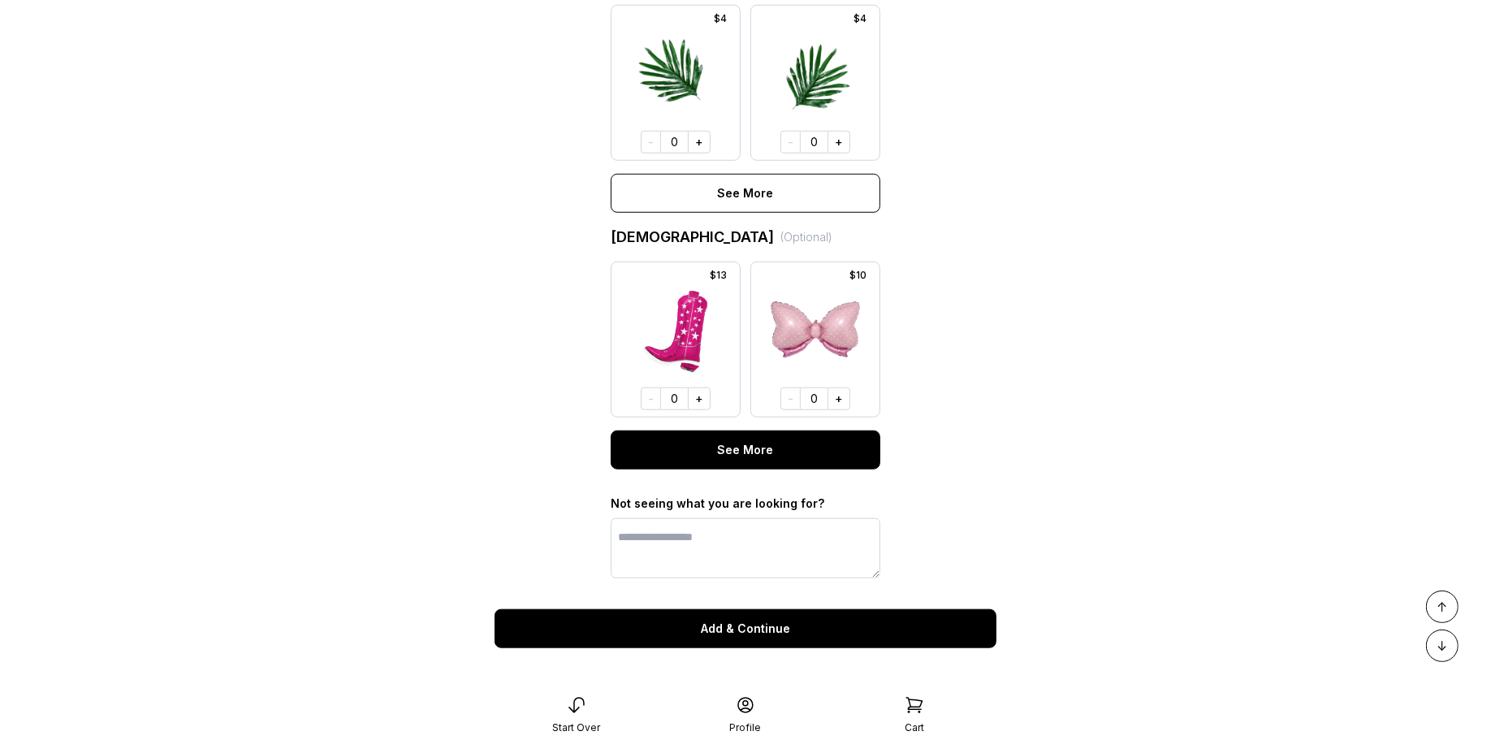
click at [744, 453] on button "See More" at bounding box center [746, 449] width 270 height 39
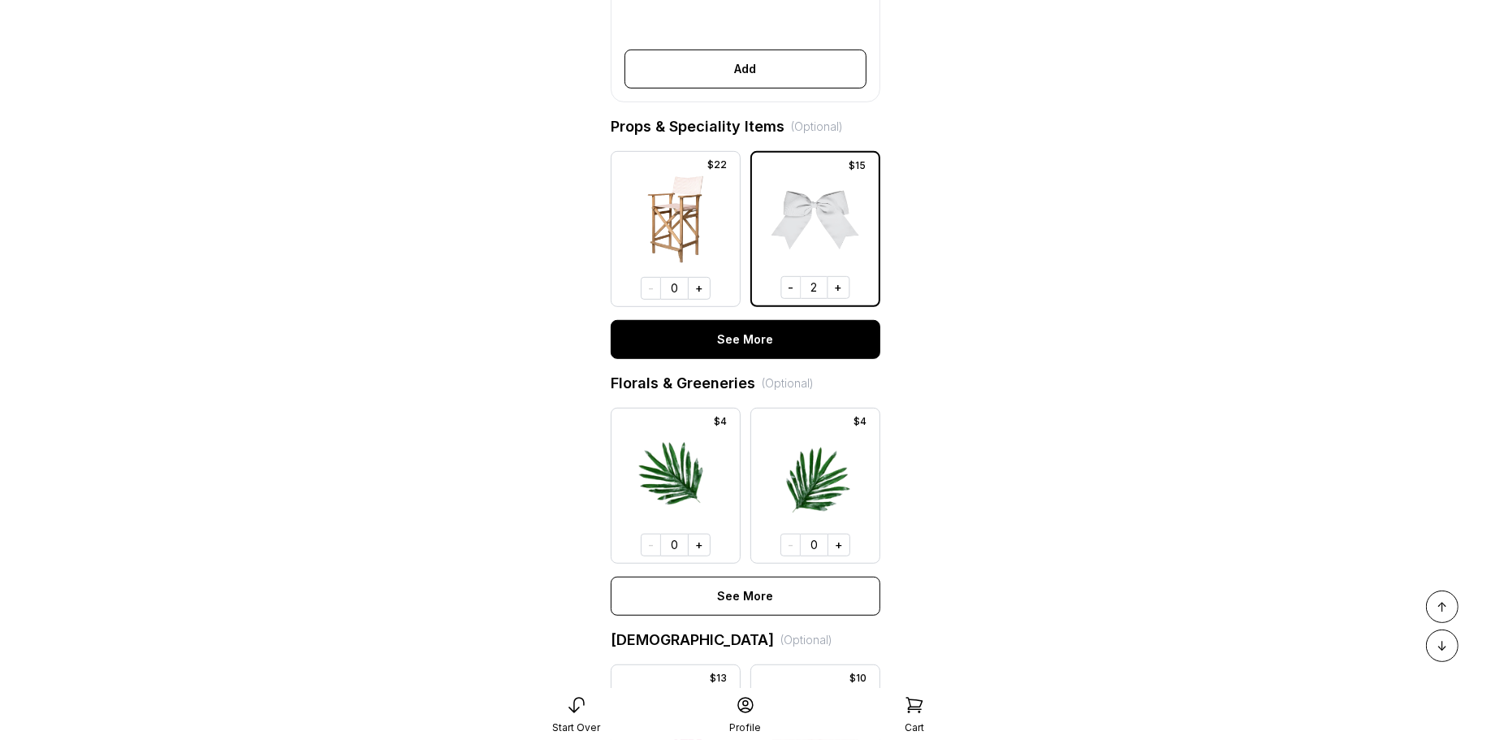
scroll to position [823, 0]
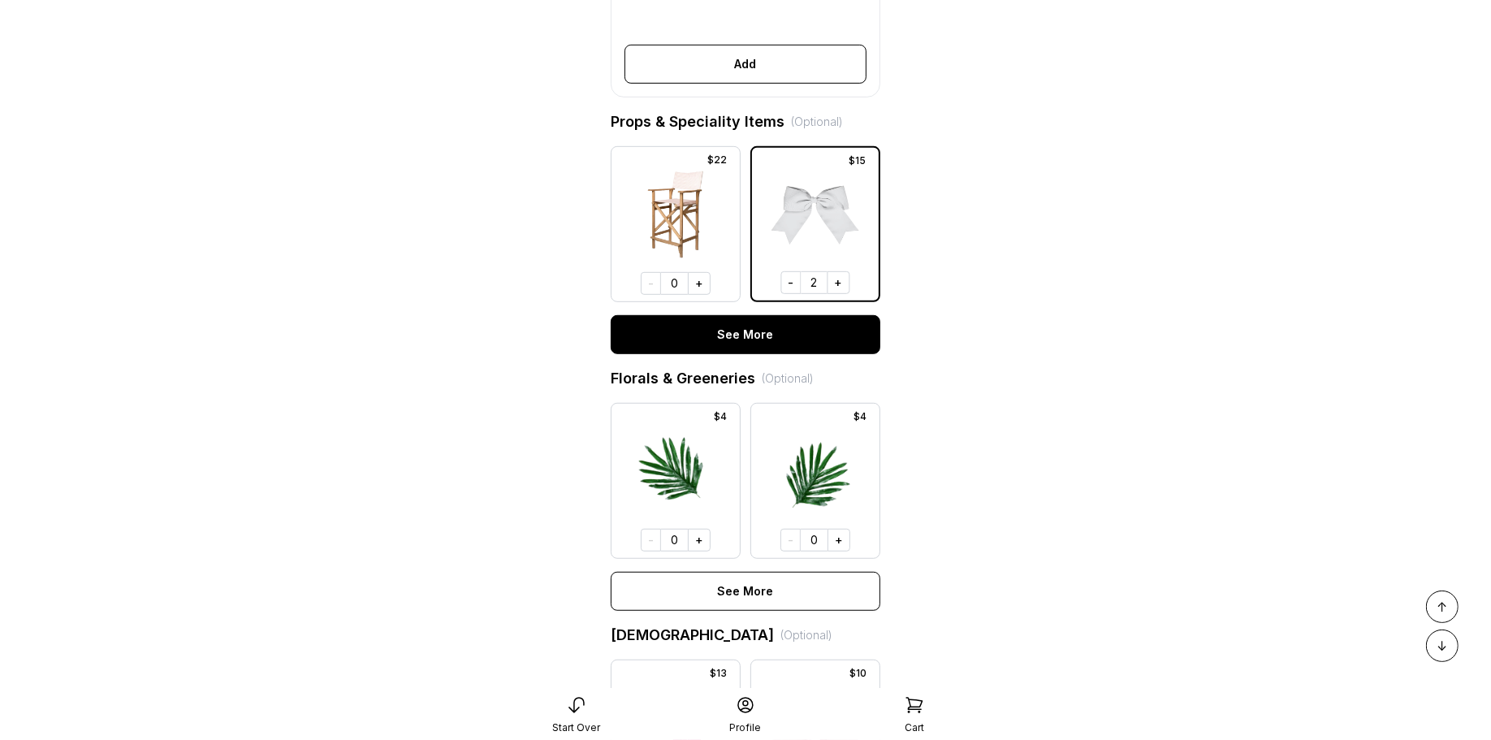
click at [743, 336] on button "See More" at bounding box center [746, 334] width 270 height 39
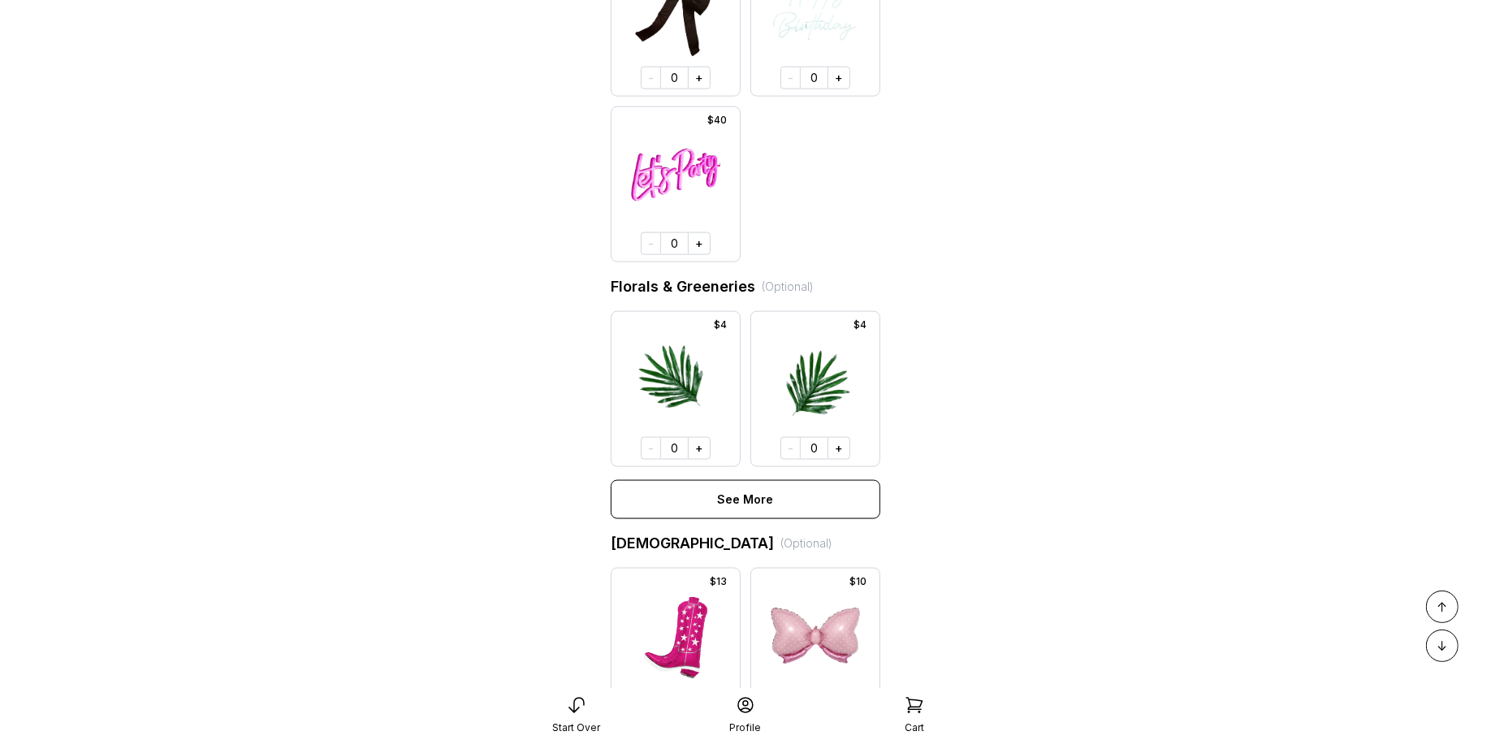
scroll to position [2035, 0]
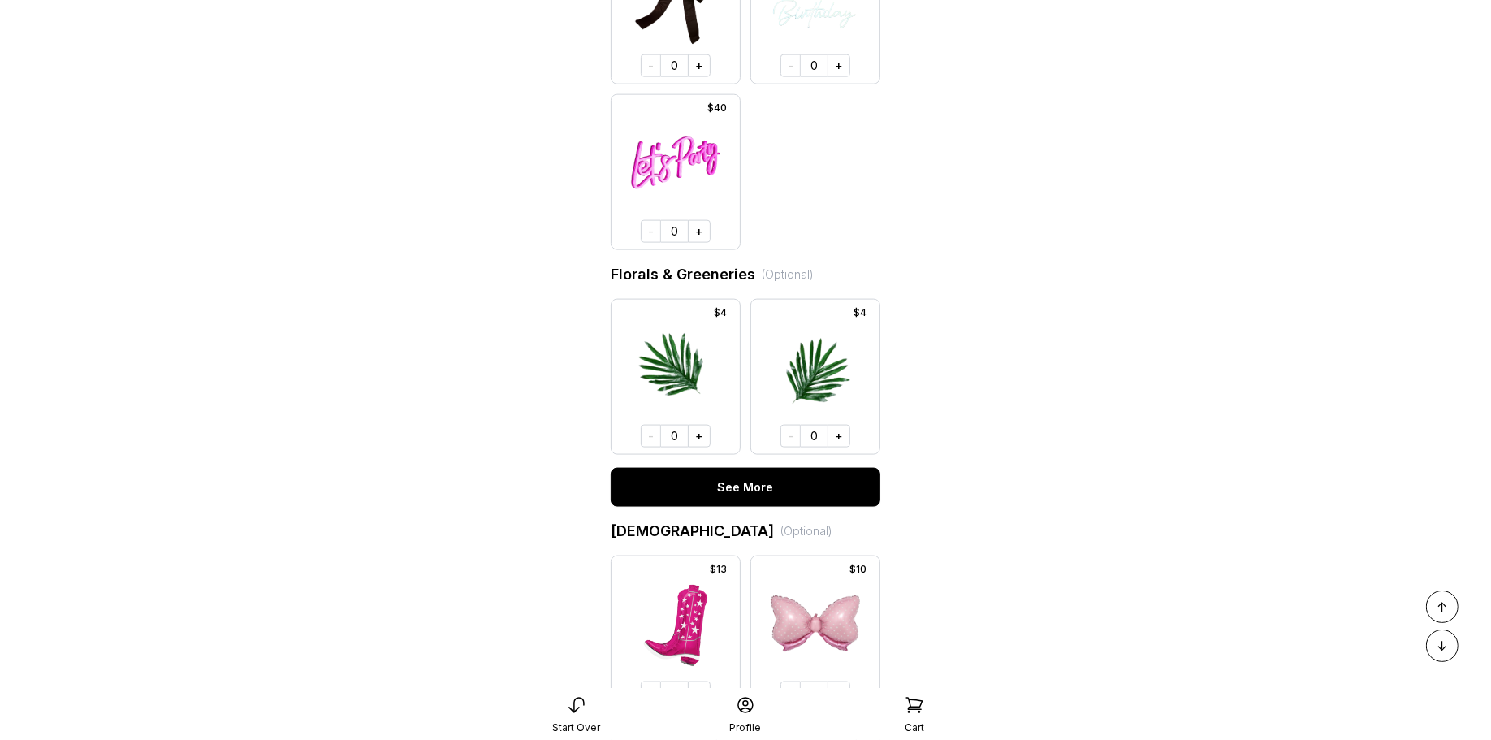
click at [794, 494] on button "See More" at bounding box center [746, 487] width 270 height 39
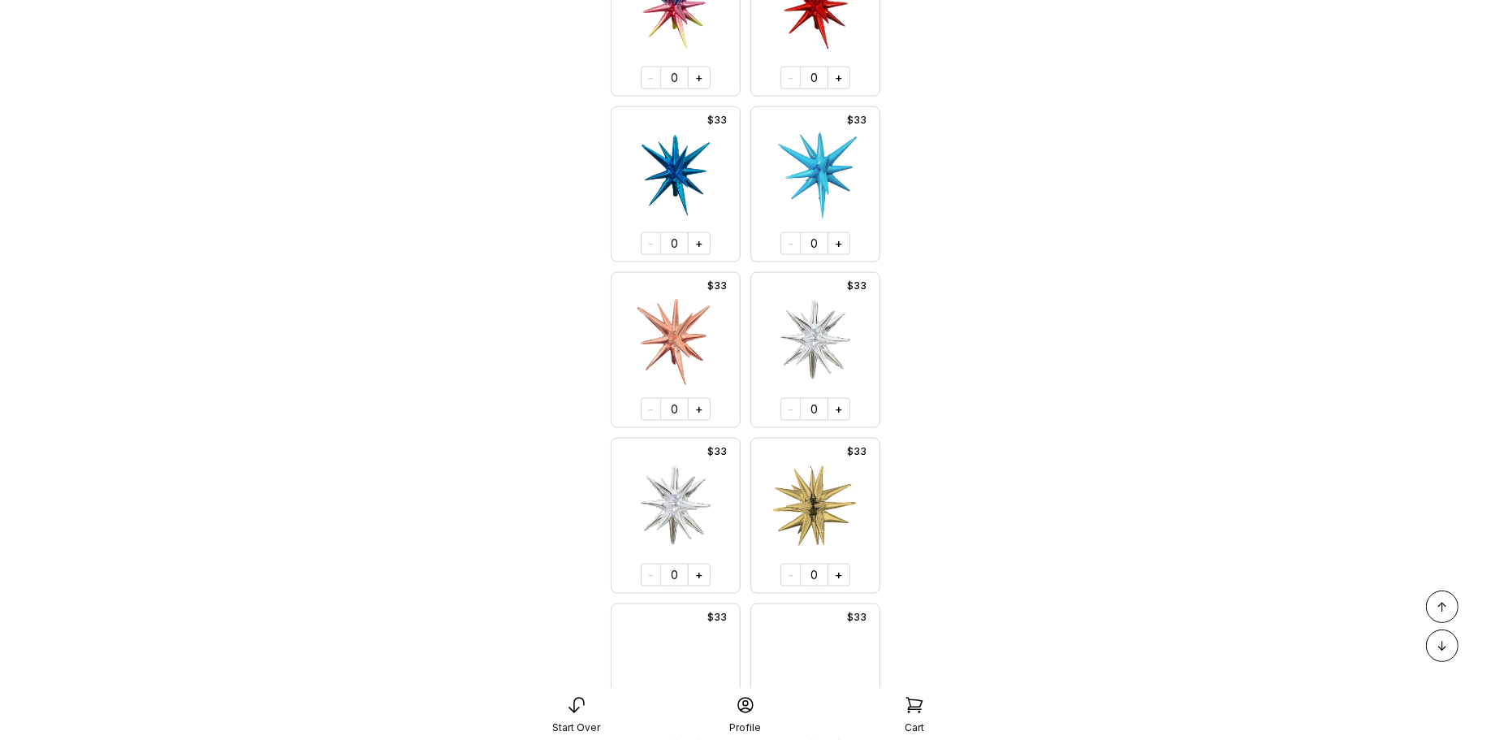
scroll to position [8849, 0]
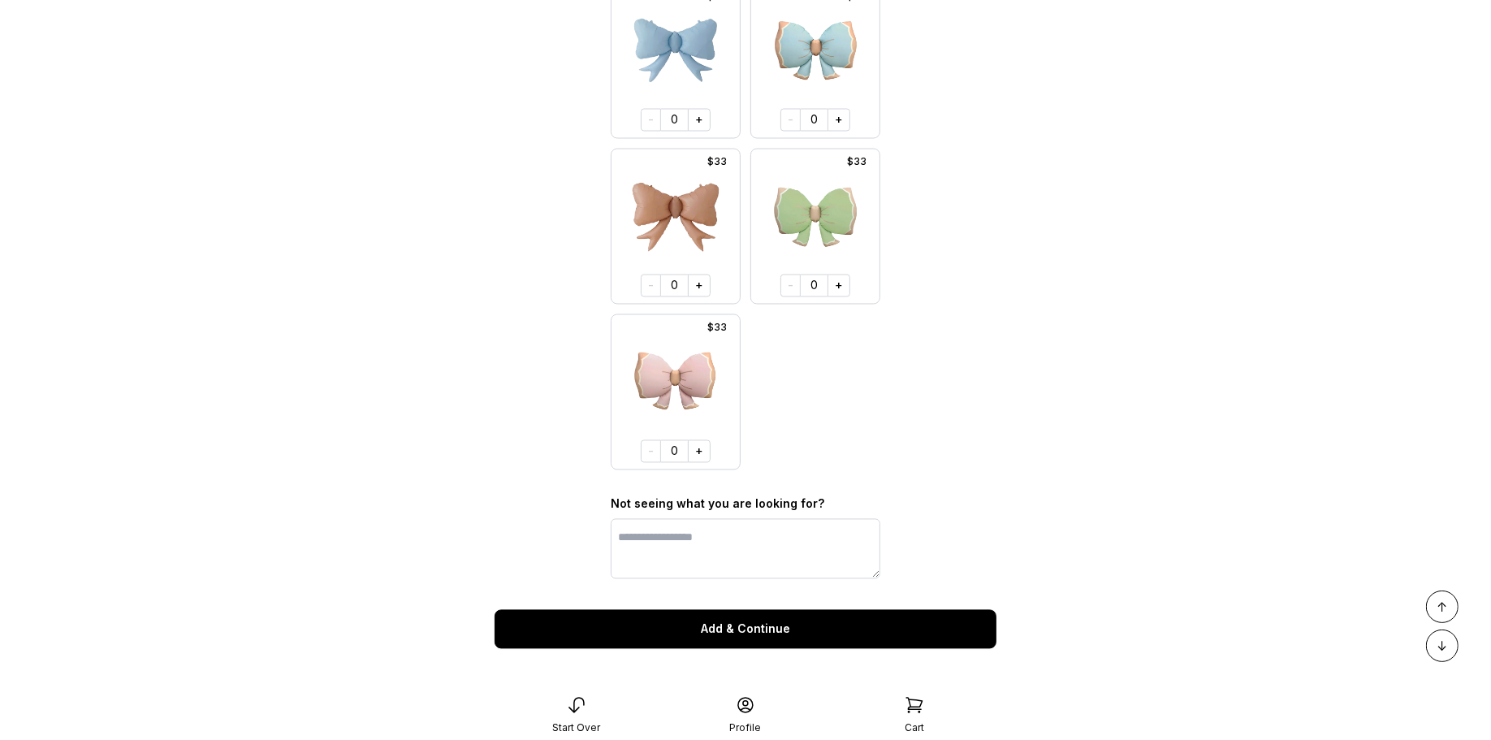
click at [790, 627] on button "Add & Continue" at bounding box center [745, 629] width 502 height 39
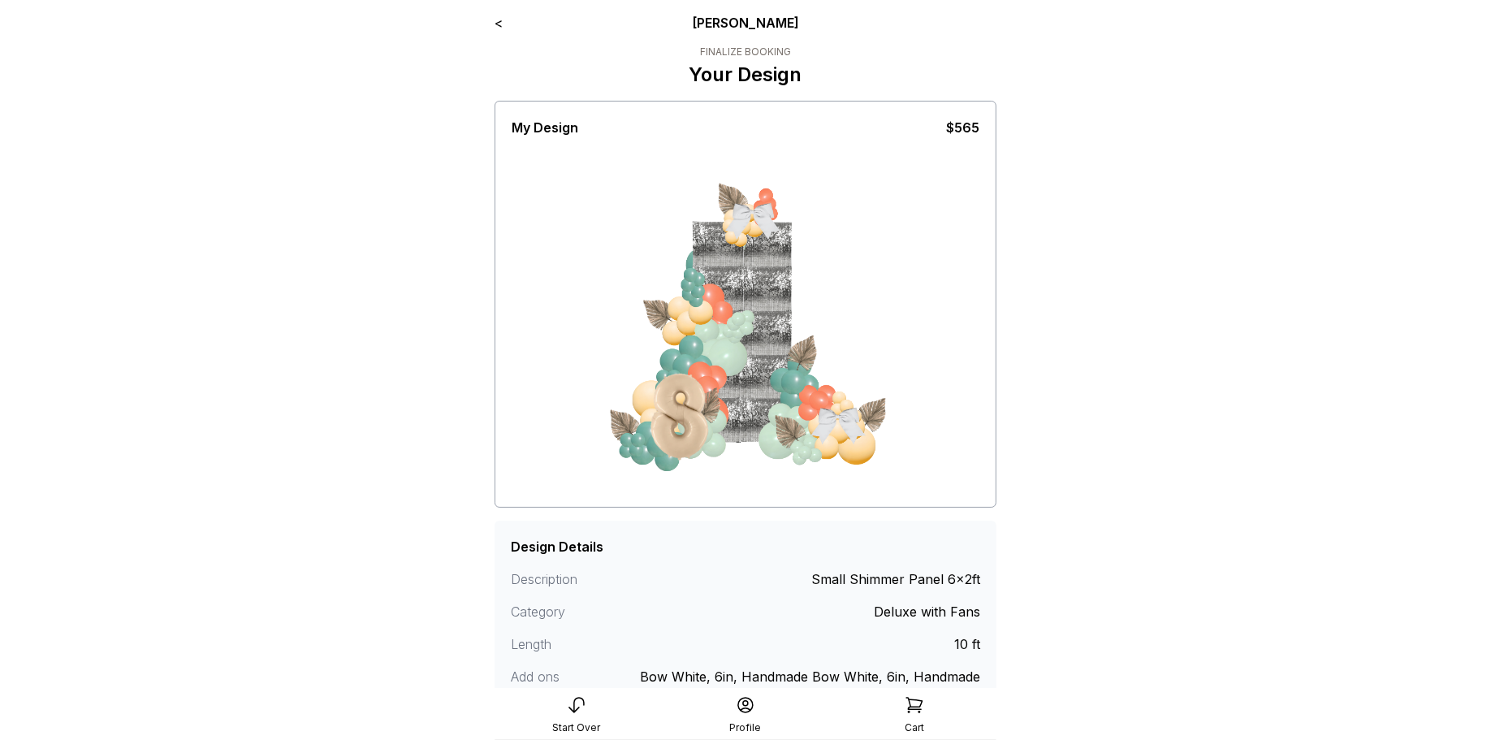
scroll to position [160, 0]
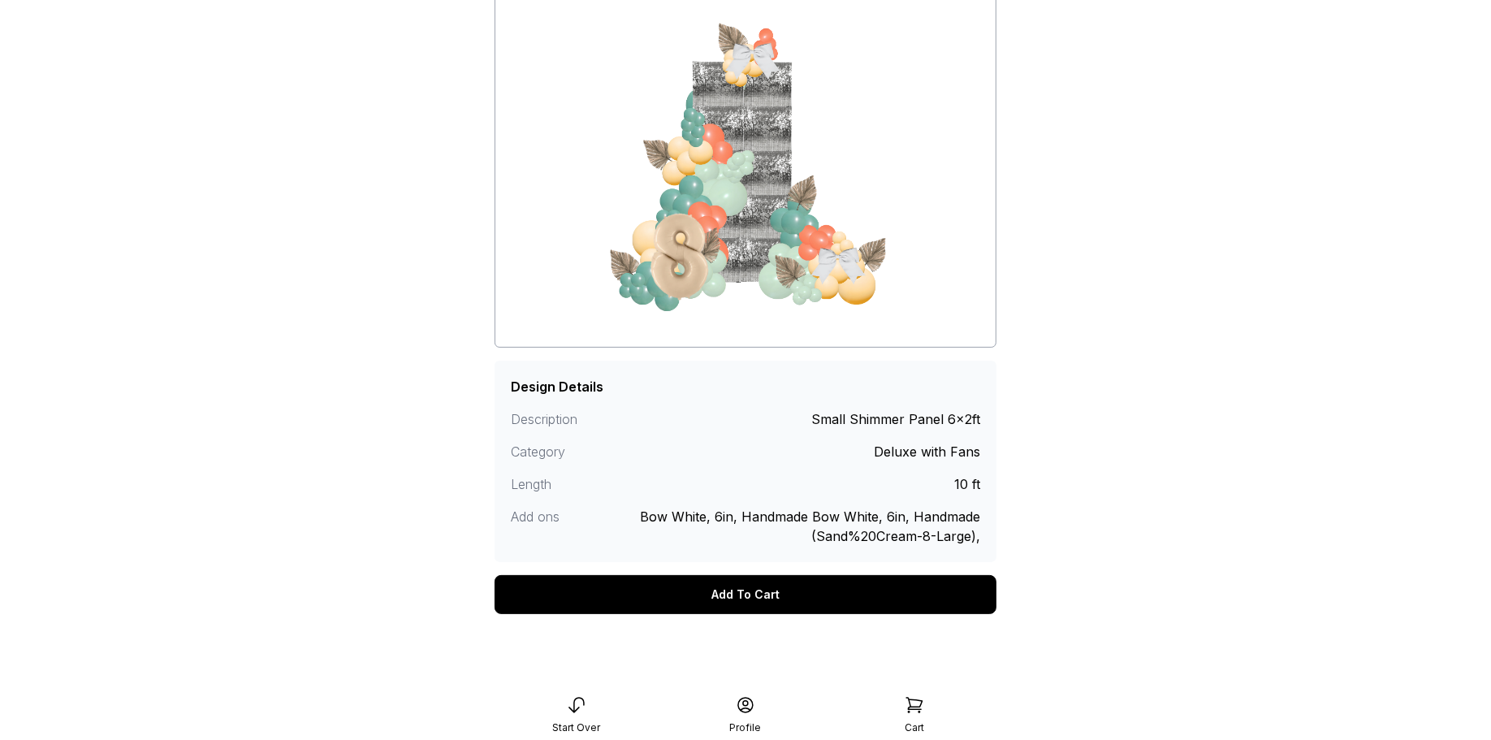
click at [763, 595] on div "Add To Cart" at bounding box center [745, 594] width 502 height 39
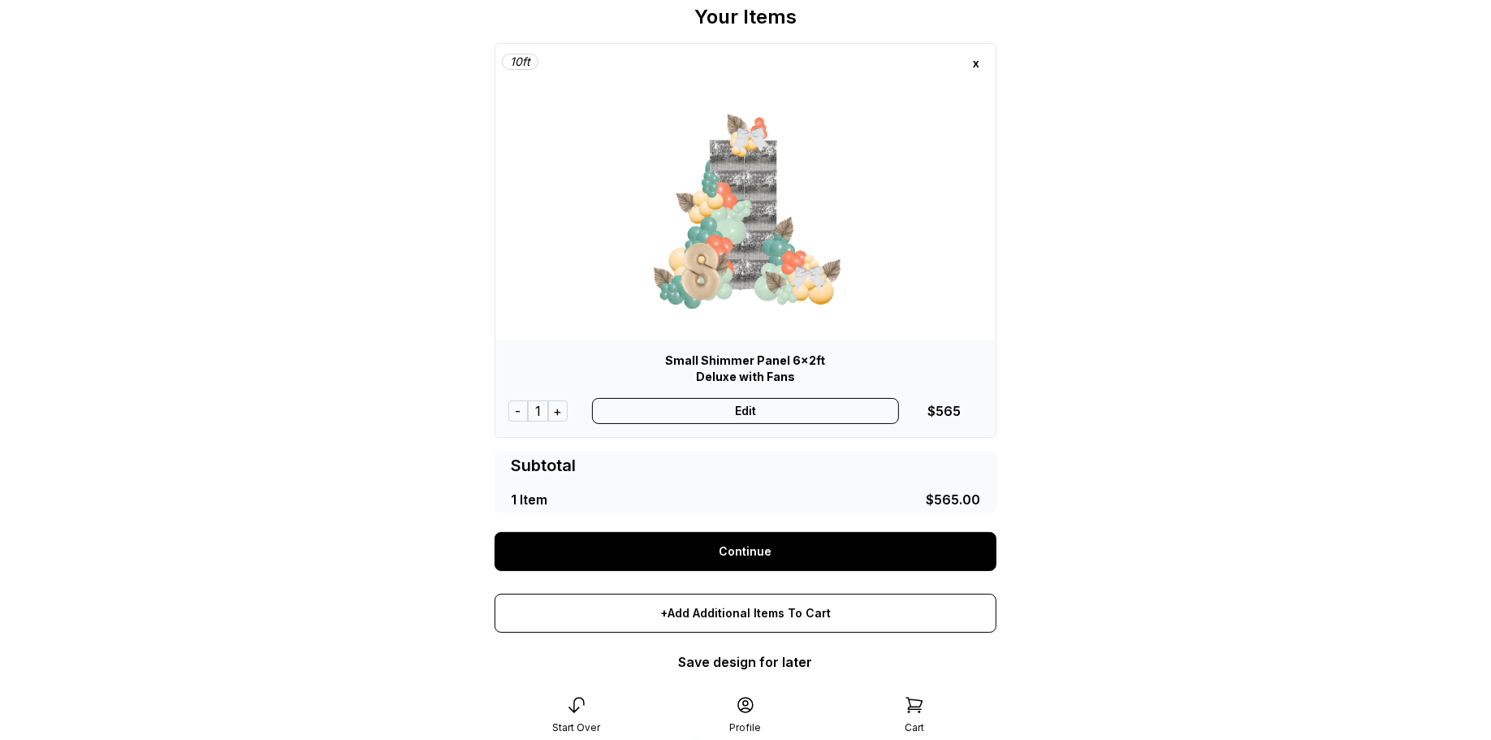
scroll to position [65, 0]
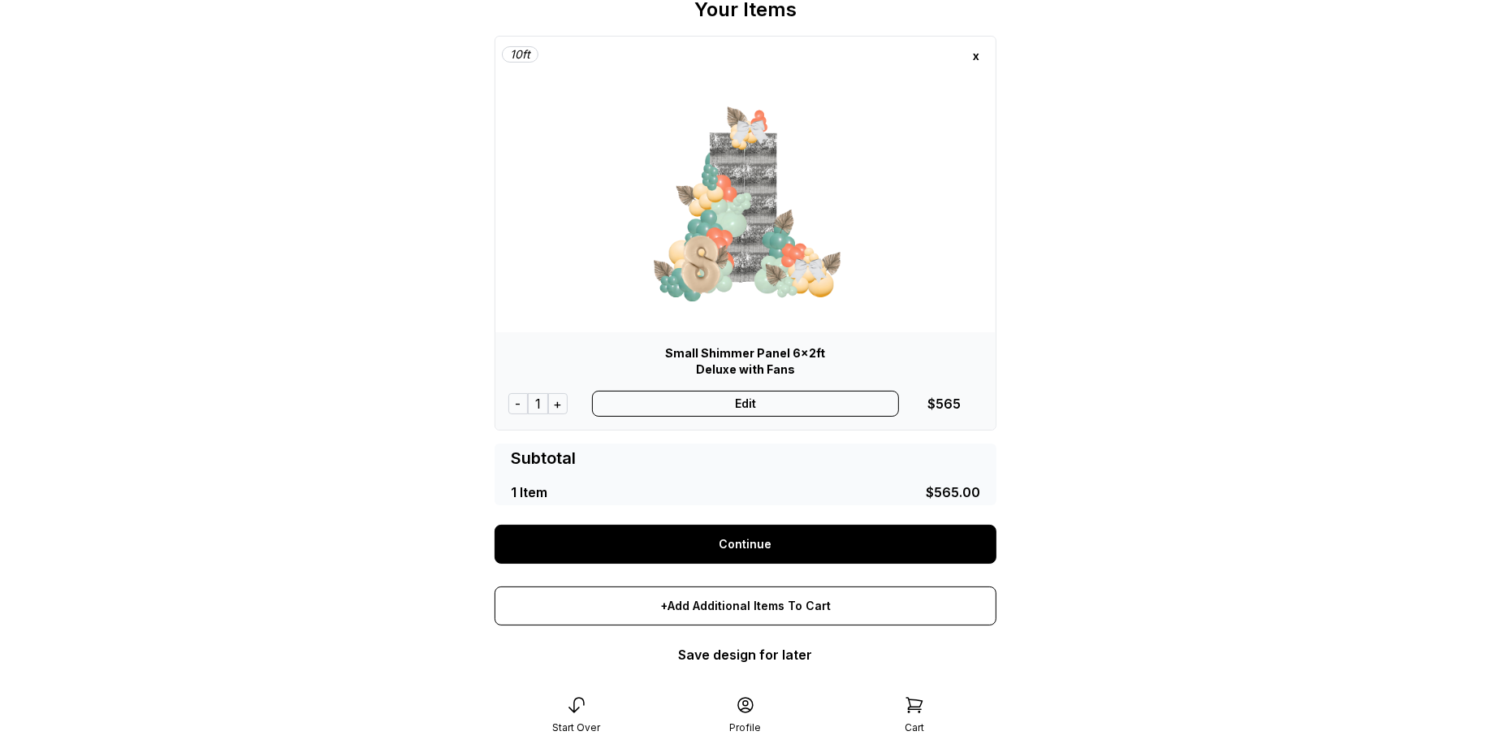
click at [759, 542] on link "Continue" at bounding box center [745, 544] width 502 height 39
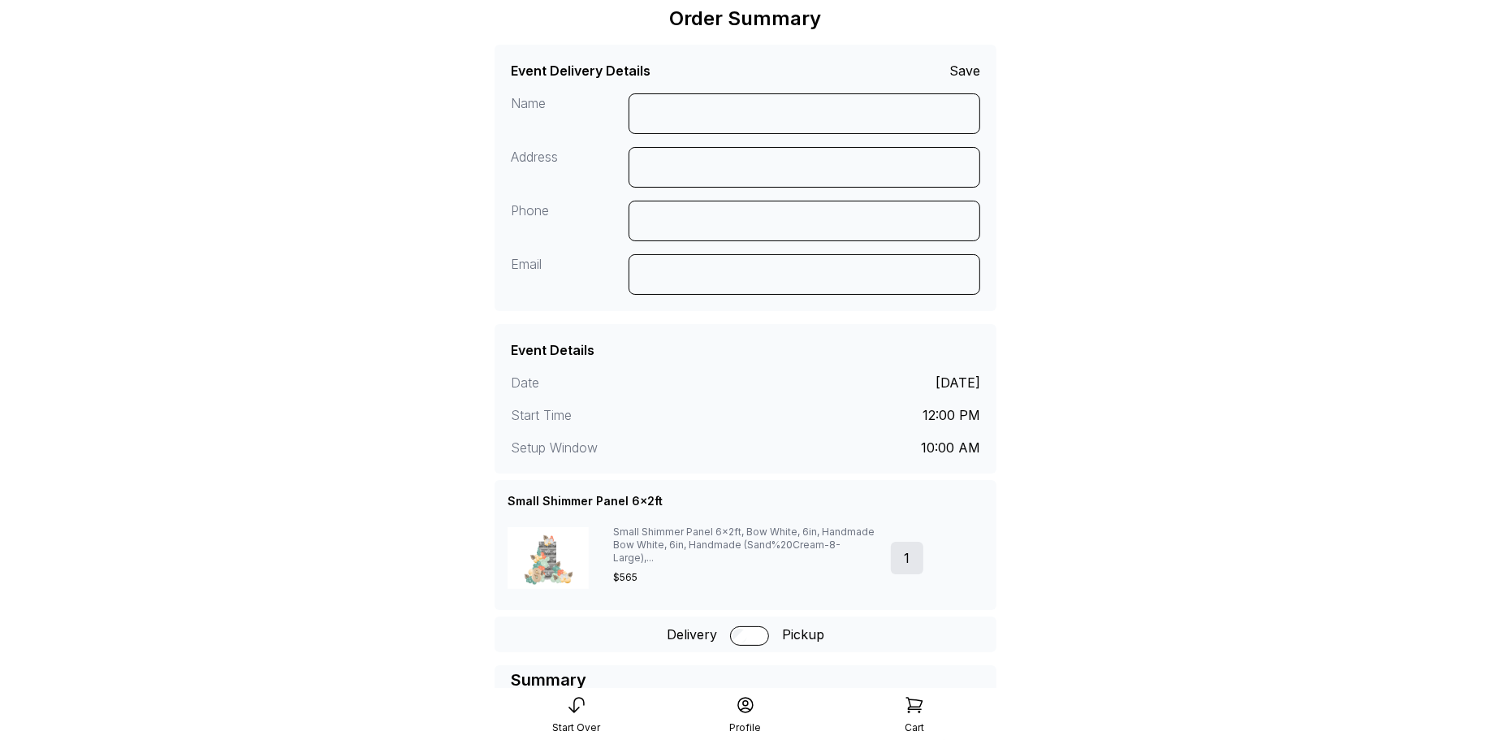
scroll to position [358, 0]
